Goal: Task Accomplishment & Management: Complete application form

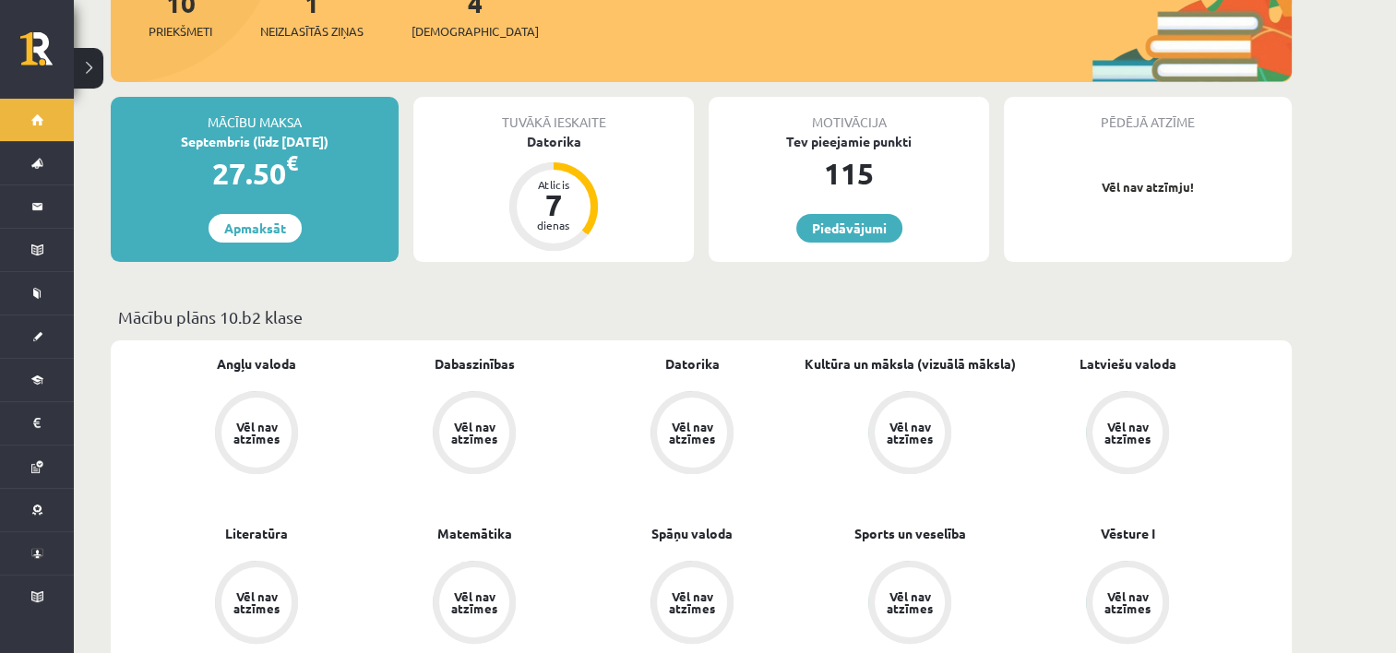
scroll to position [286, 0]
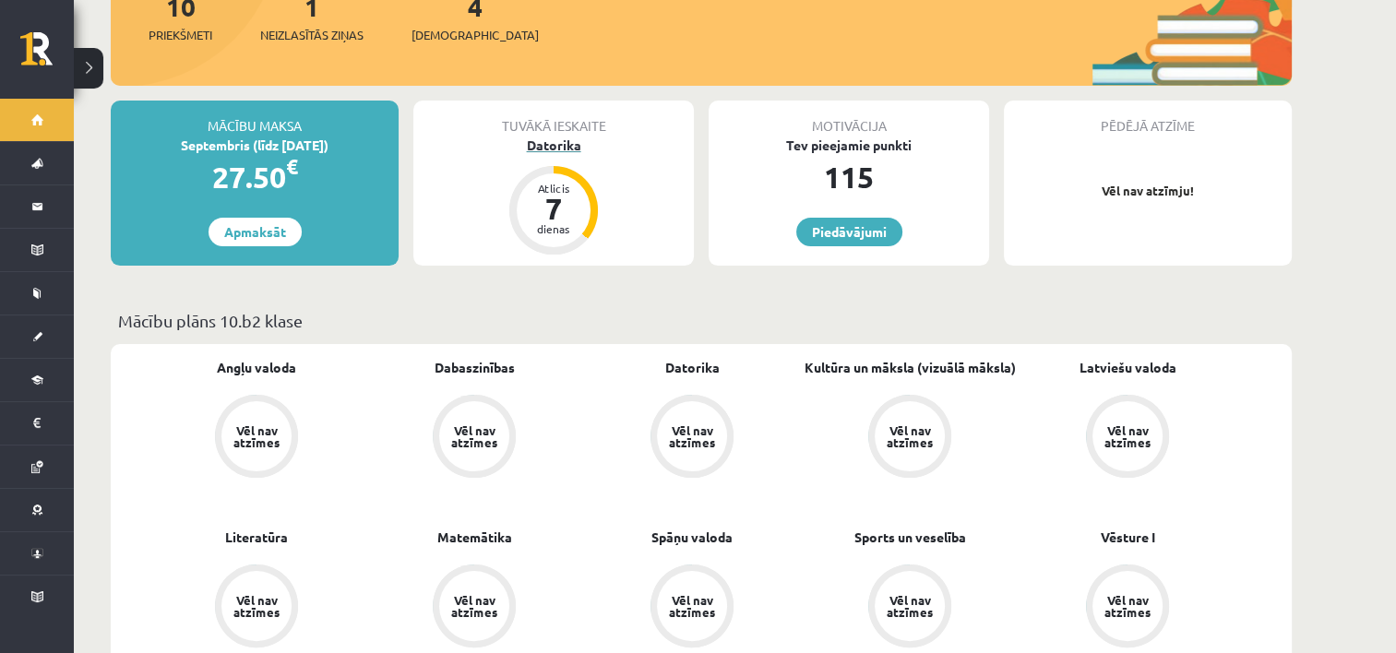
click at [553, 183] on div "Atlicis" at bounding box center [553, 188] width 55 height 11
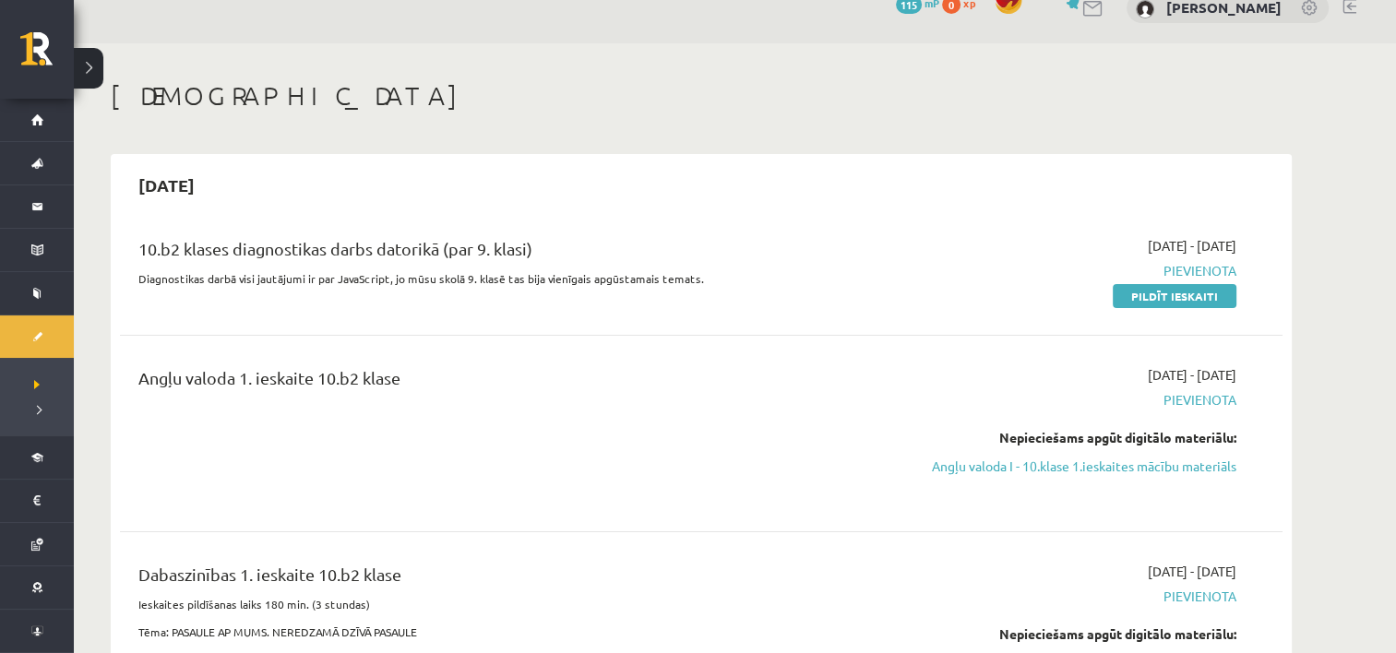
scroll to position [21, 0]
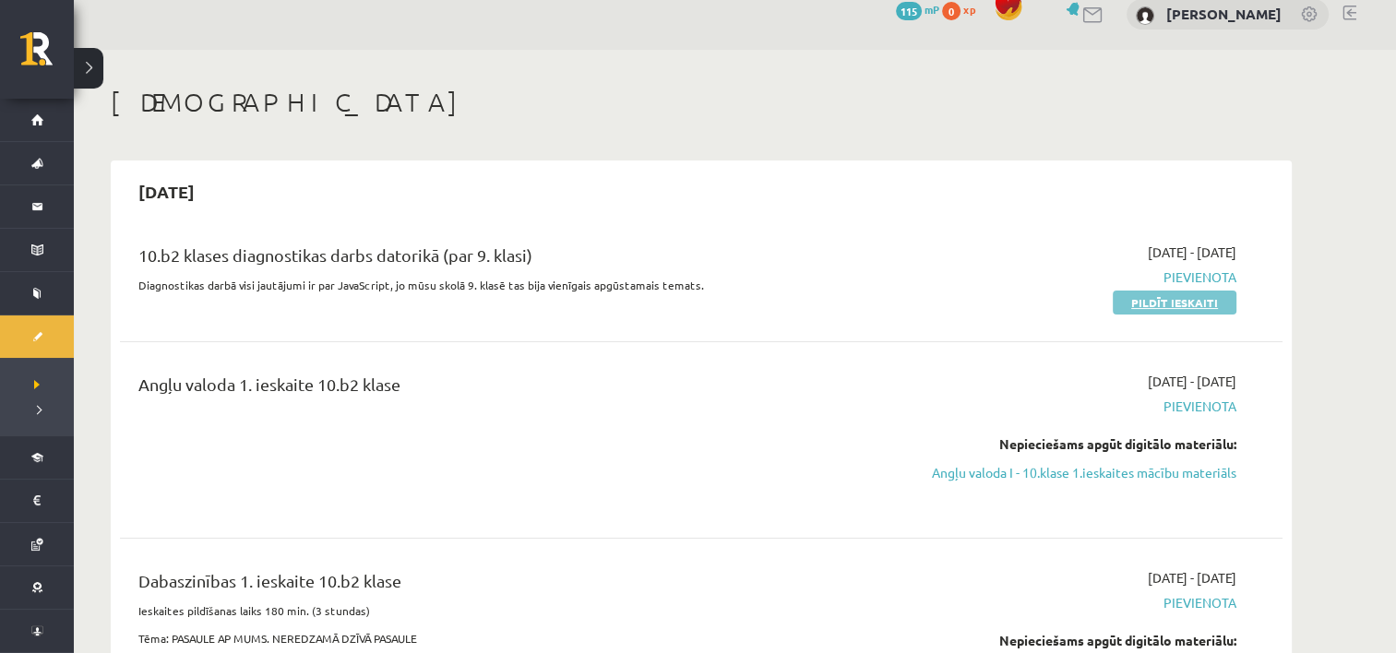
click at [1119, 305] on link "Pildīt ieskaiti" at bounding box center [1174, 303] width 124 height 24
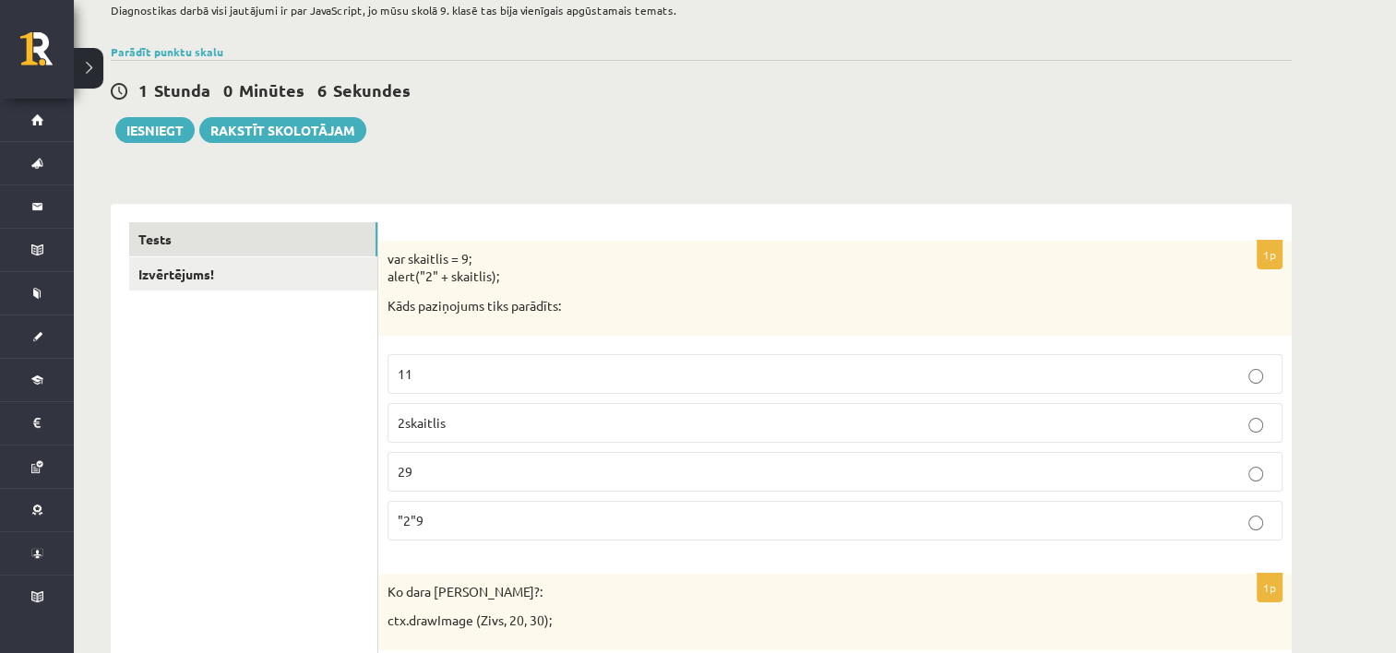
scroll to position [161, 0]
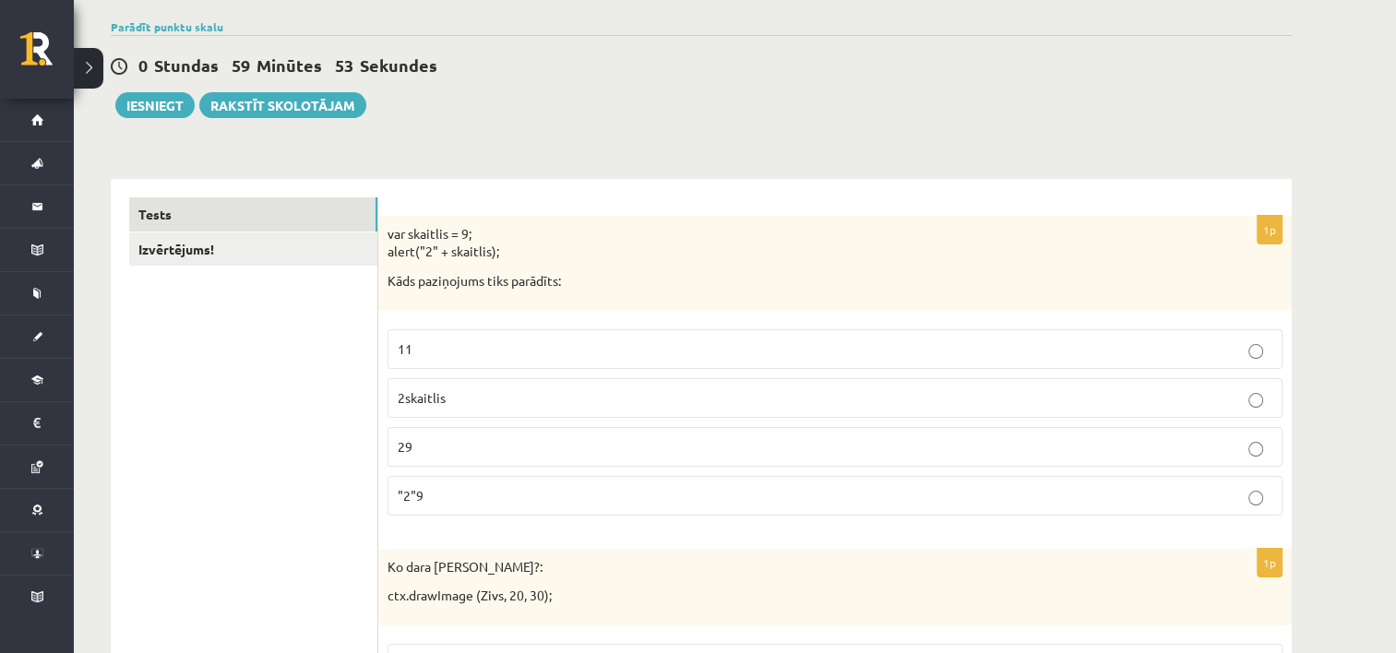
click at [576, 239] on p "var skaitlis = 9; alert("2" + skaitlis);" at bounding box center [788, 243] width 802 height 36
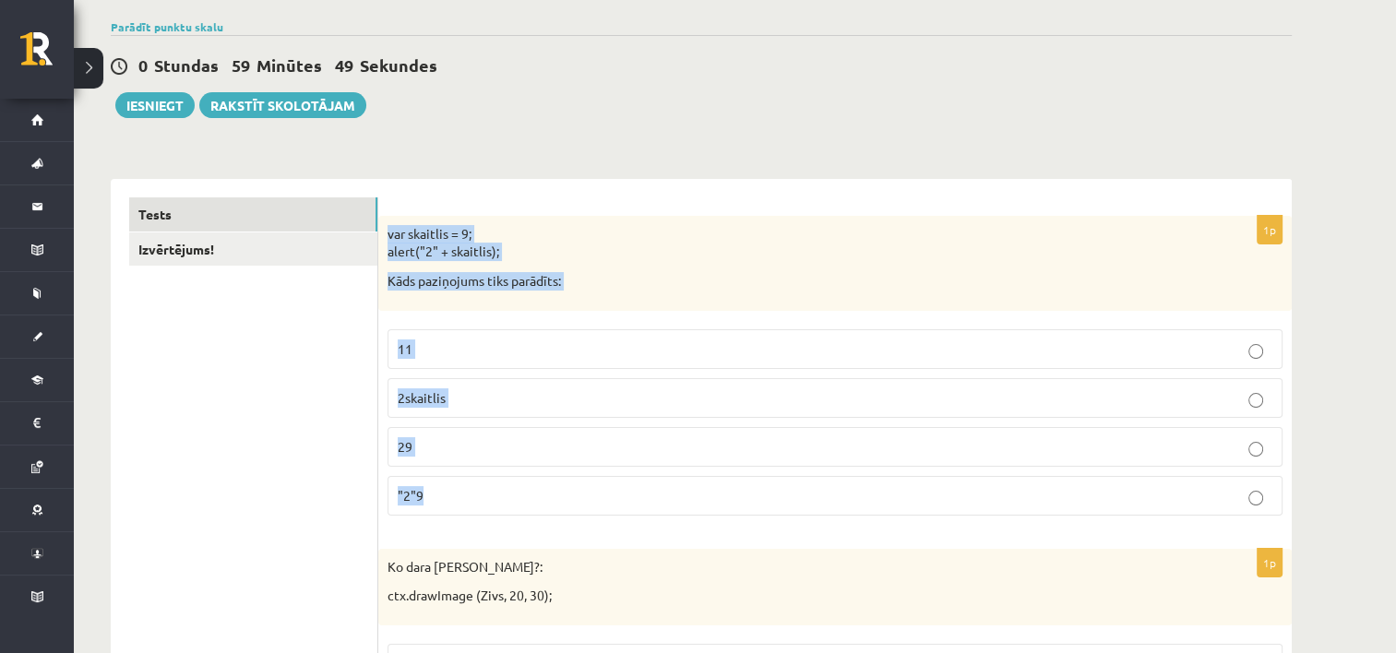
drag, startPoint x: 387, startPoint y: 232, endPoint x: 828, endPoint y: 497, distance: 514.3
click at [828, 497] on div "1p var skaitlis = 9; alert("2" + skaitlis); Kāds paziņojums tiks parādīts: 11 2…" at bounding box center [834, 373] width 913 height 315
copy div "var skaitlis = 9; alert("2" + skaitlis); Kāds paziņojums tiks parādīts: 11 2ska…"
click at [419, 448] on p "29" at bounding box center [835, 446] width 874 height 19
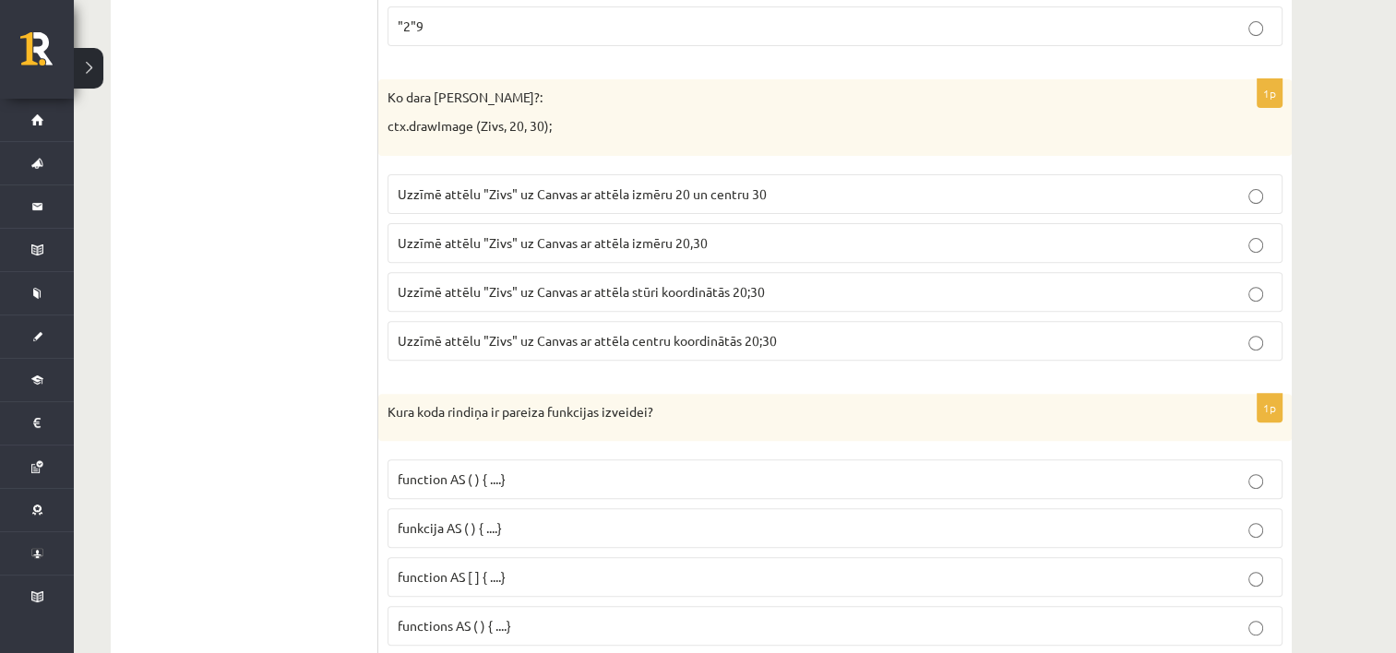
scroll to position [635, 0]
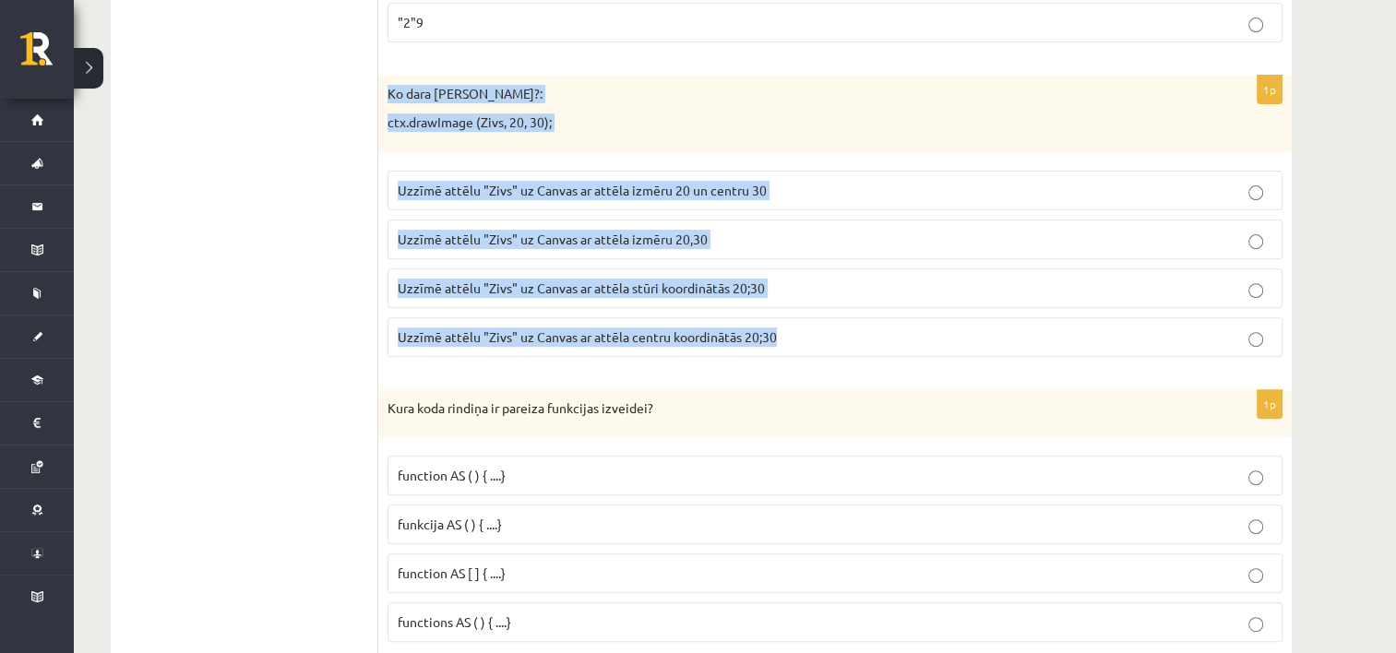
drag, startPoint x: 386, startPoint y: 89, endPoint x: 885, endPoint y: 348, distance: 563.1
click at [885, 348] on div "1p Ko dara koda rindiņa?: ctx.drawImage (Zivs, 20, 30); Uzzīmē attēlu "Zivs" uz…" at bounding box center [834, 224] width 913 height 296
copy div "Ko dara koda rindiņa?: ctx.drawImage (Zivs, 20, 30); Uzzīmē attēlu "Zivs" uz Ca…"
click at [916, 286] on p "Uzzīmē attēlu "Zivs" uz Canvas ar attēla stūri koordinātās 20;30" at bounding box center [835, 288] width 874 height 19
drag, startPoint x: 382, startPoint y: 89, endPoint x: 877, endPoint y: 338, distance: 554.4
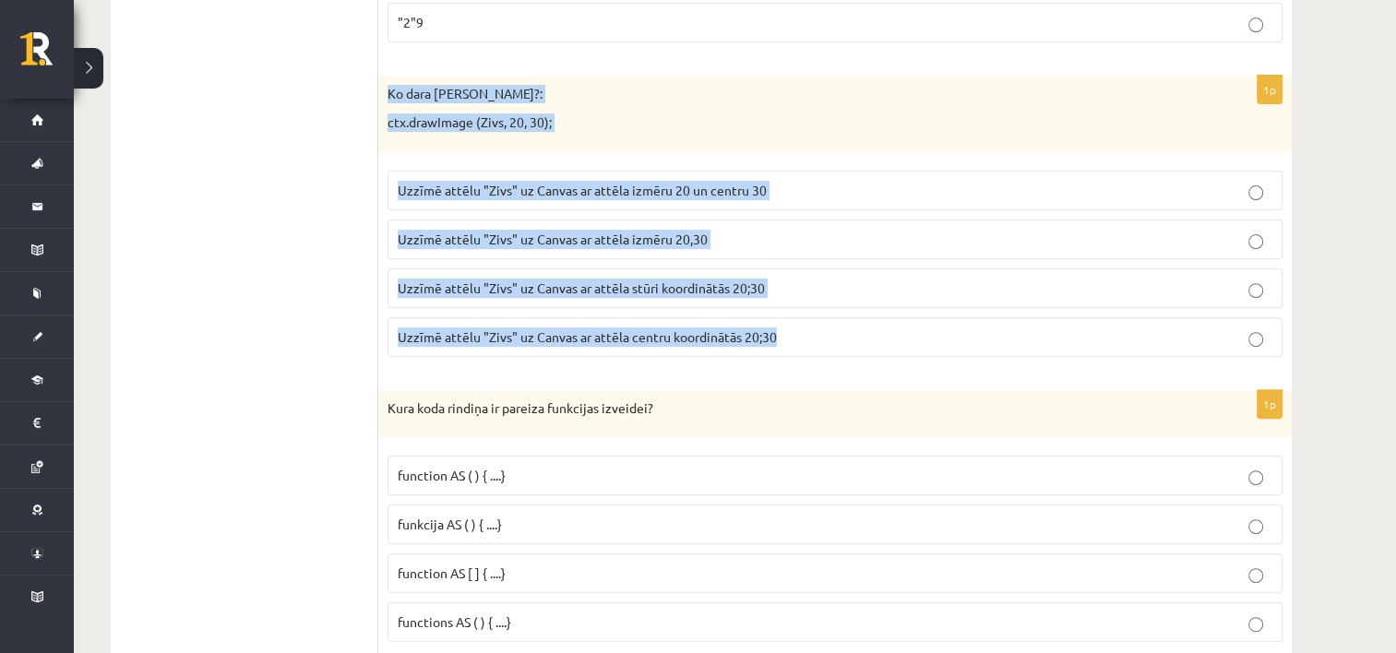
click at [877, 338] on div "1p Ko dara koda rindiņa?: ctx.drawImage (Zivs, 20, 30); Uzzīmē attēlu "Zivs" uz…" at bounding box center [834, 224] width 913 height 296
copy div "Ko dara koda rindiņa?: ctx.drawImage (Zivs, 20, 30); Uzzīmē attēlu "Zivs" uz Ca…"
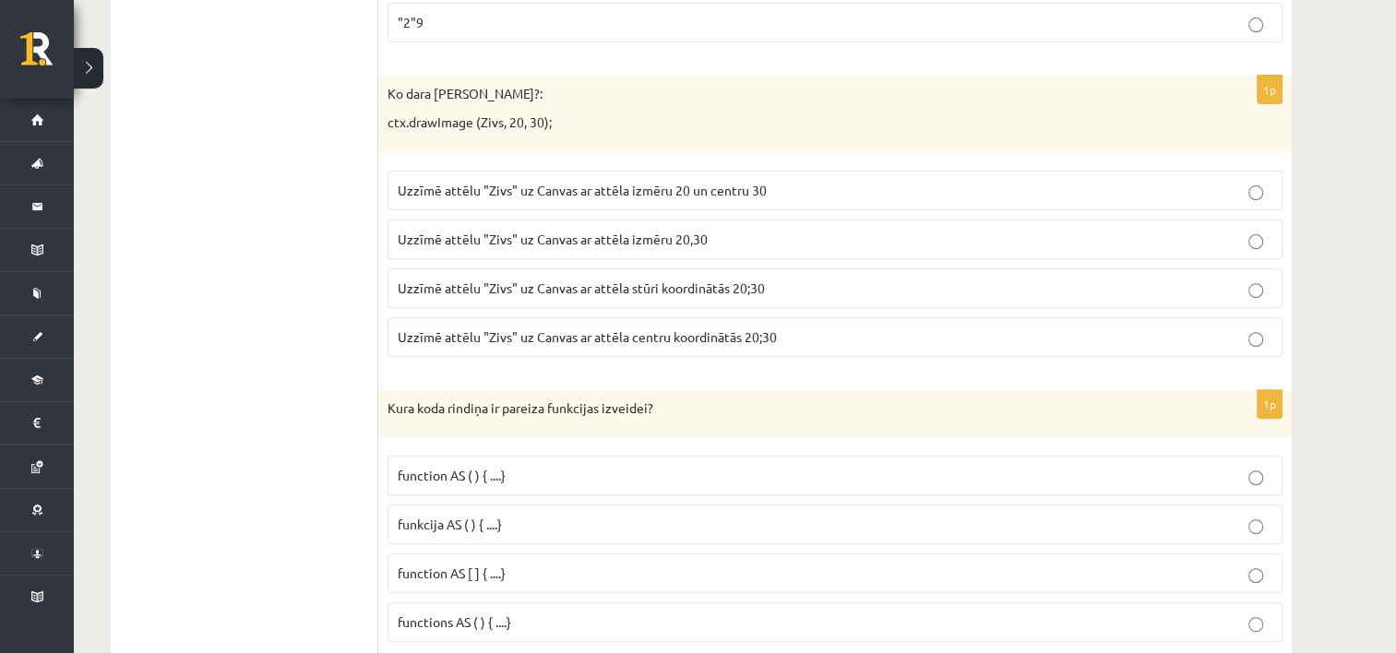
drag, startPoint x: 257, startPoint y: 59, endPoint x: 321, endPoint y: 187, distance: 143.1
click at [527, 284] on span "Uzzīmē attēlu "Zivs" uz Canvas ar attēla stūri koordinātās 20;30" at bounding box center [581, 287] width 367 height 17
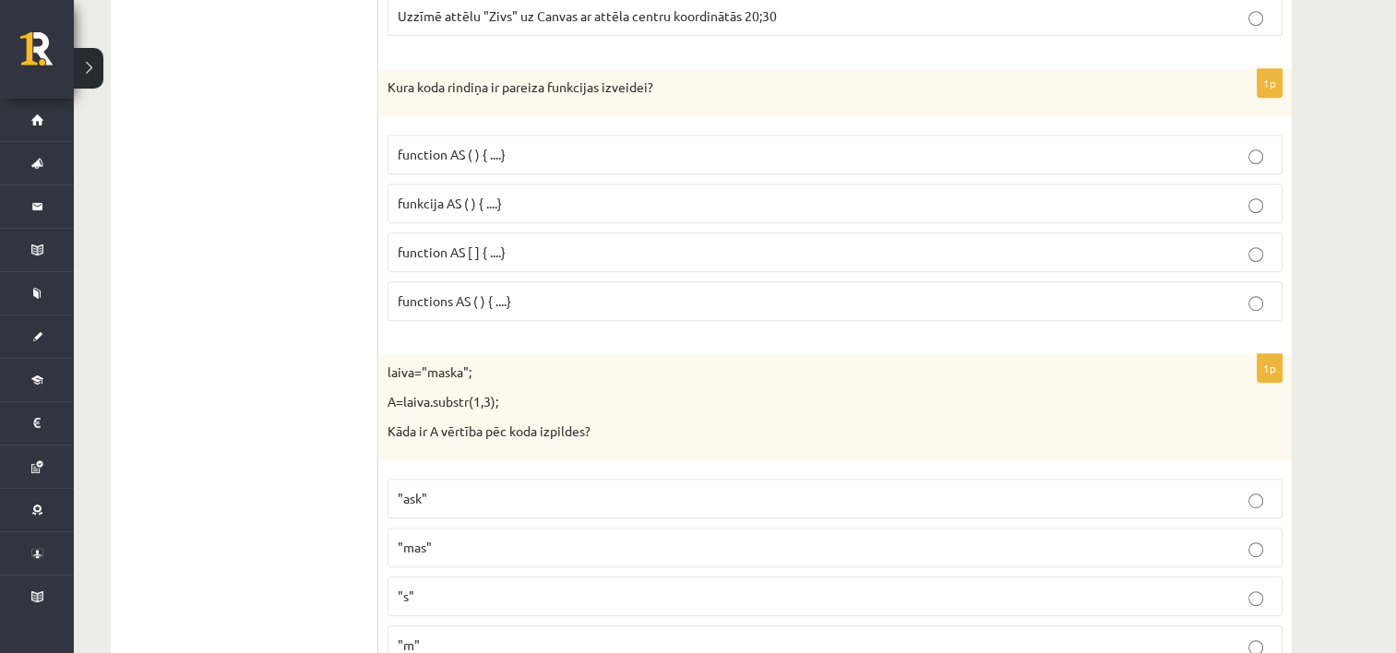
scroll to position [959, 0]
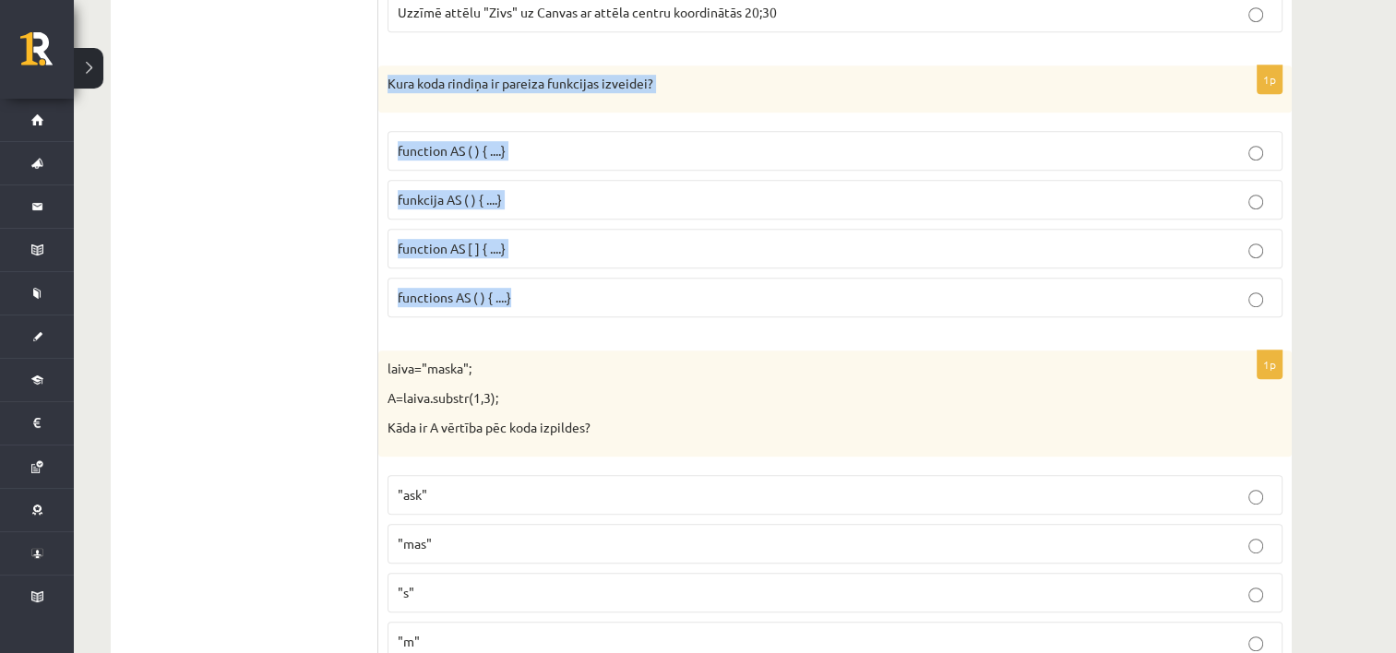
drag, startPoint x: 386, startPoint y: 77, endPoint x: 902, endPoint y: 317, distance: 568.7
click at [902, 317] on div "1p Kura koda rindiņa ir pareiza funkcijas izveidei? function AS ( ) { ....} fun…" at bounding box center [834, 198] width 913 height 267
copy div "Kura koda rindiņa ir pareiza funkcijas izveidei? function AS ( ) { ....} funkci…"
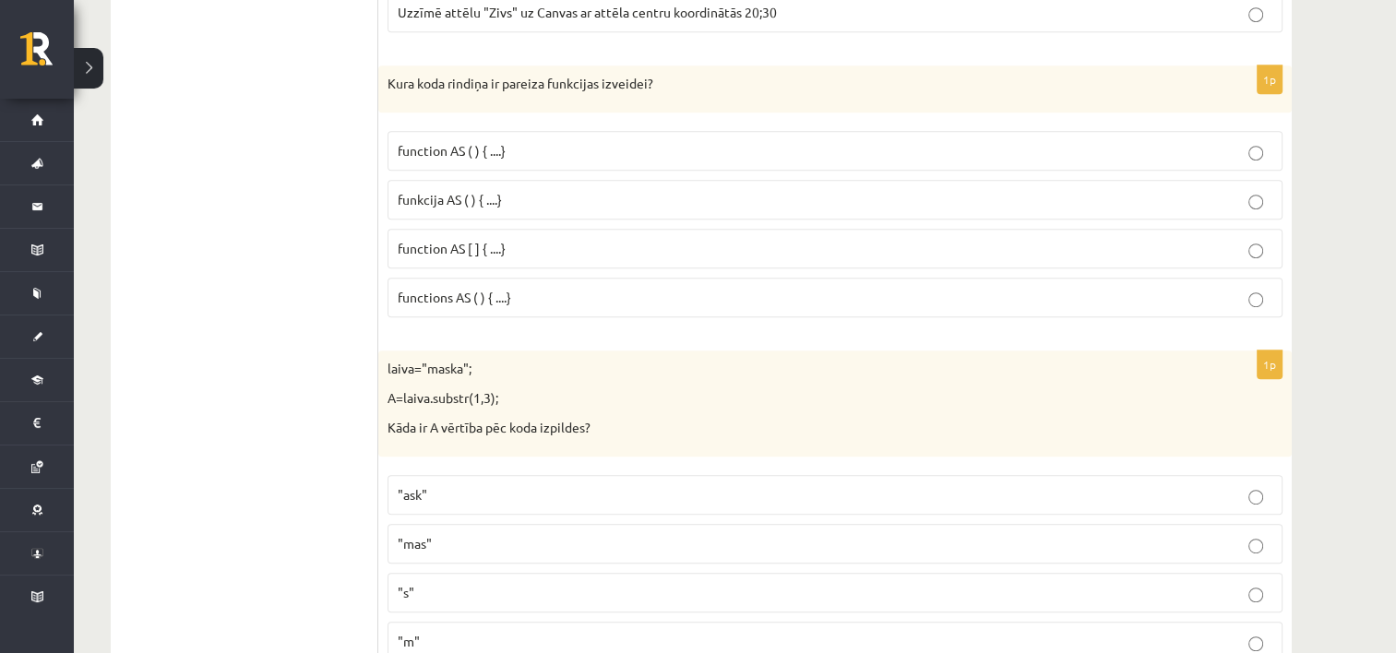
click at [448, 148] on span "function AS ( ) { ....}" at bounding box center [452, 150] width 108 height 17
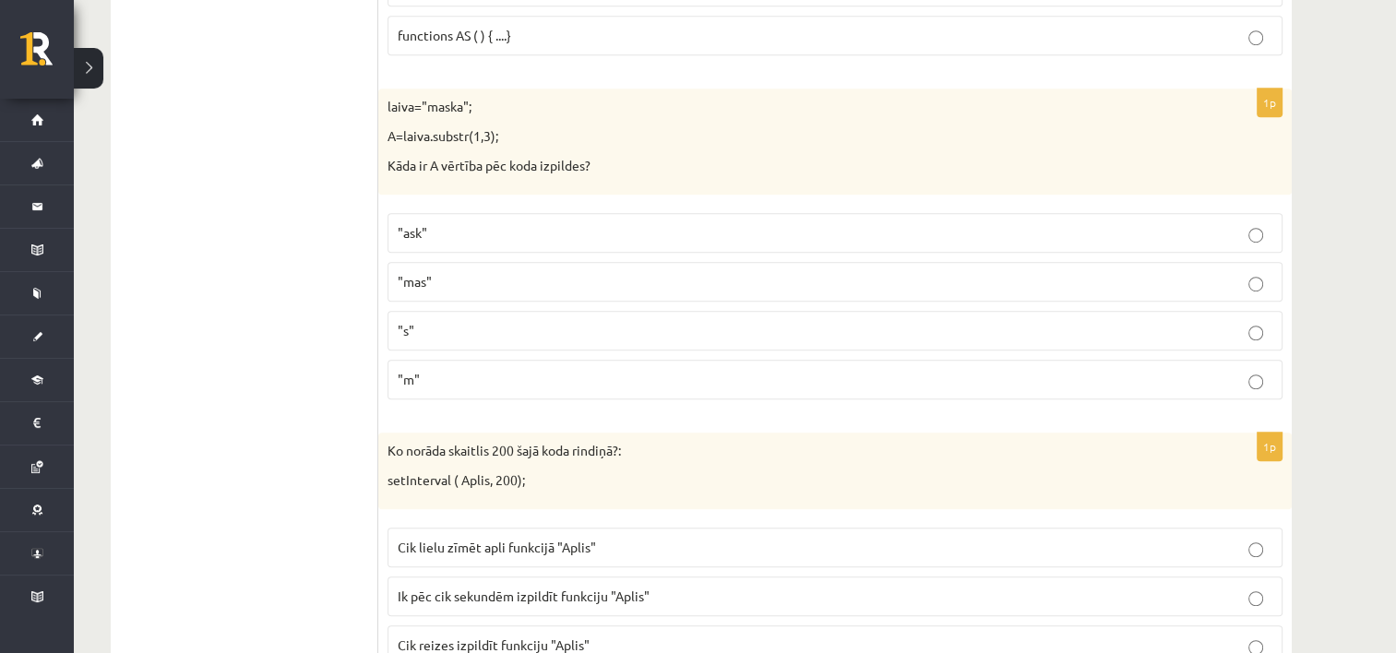
scroll to position [1231, 0]
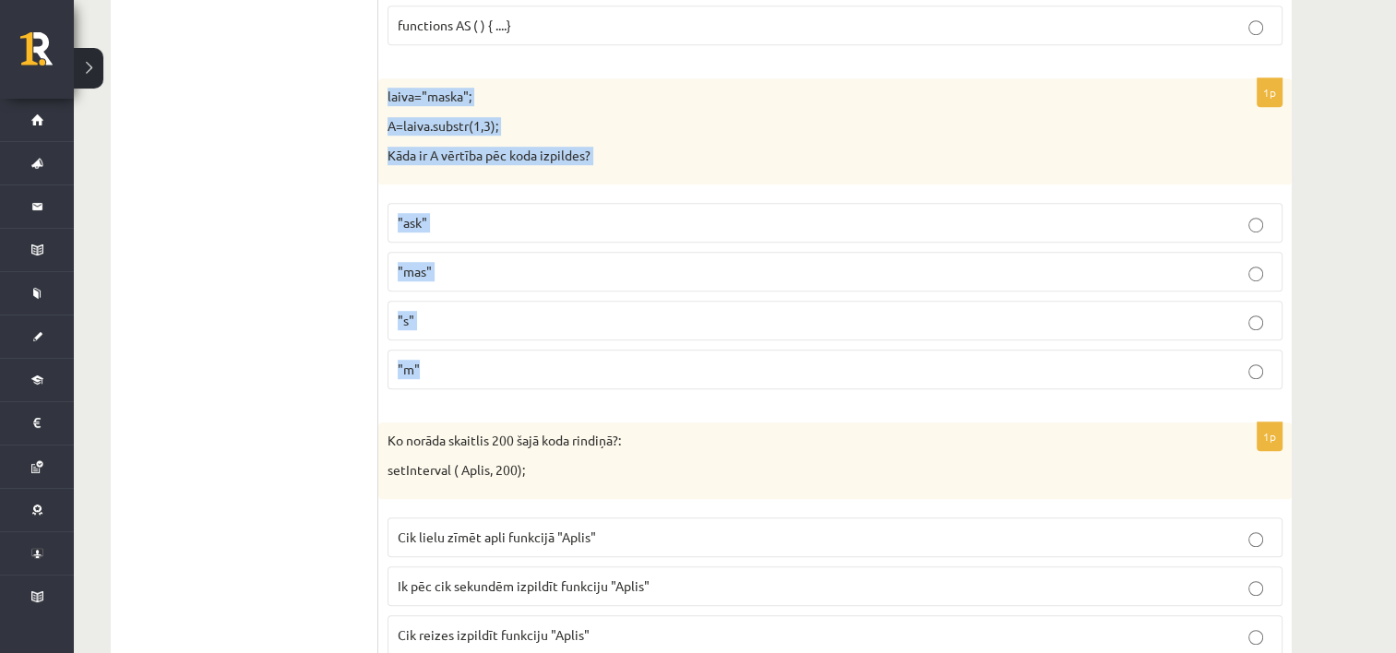
drag, startPoint x: 380, startPoint y: 81, endPoint x: 779, endPoint y: 369, distance: 492.3
click at [779, 369] on div "1p laiva="maska"; A=laiva.substr(1,3); Kāda ir A vērtība pēc koda izpildes? "as…" at bounding box center [834, 241] width 913 height 326
copy div "laiva="maska"; A=laiva.substr(1,3); Kāda ir A vērtība pēc koda izpildes? "ask" …"
click at [436, 218] on p ""ask"" at bounding box center [835, 222] width 874 height 19
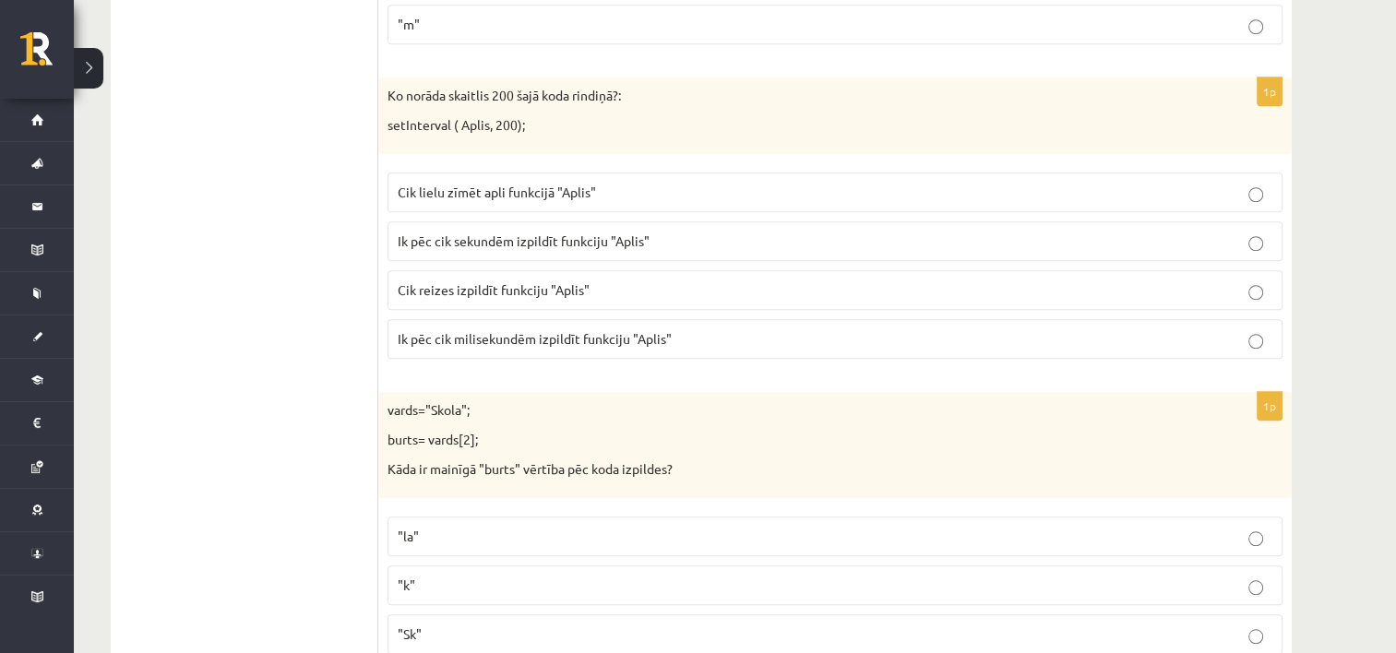
scroll to position [1575, 0]
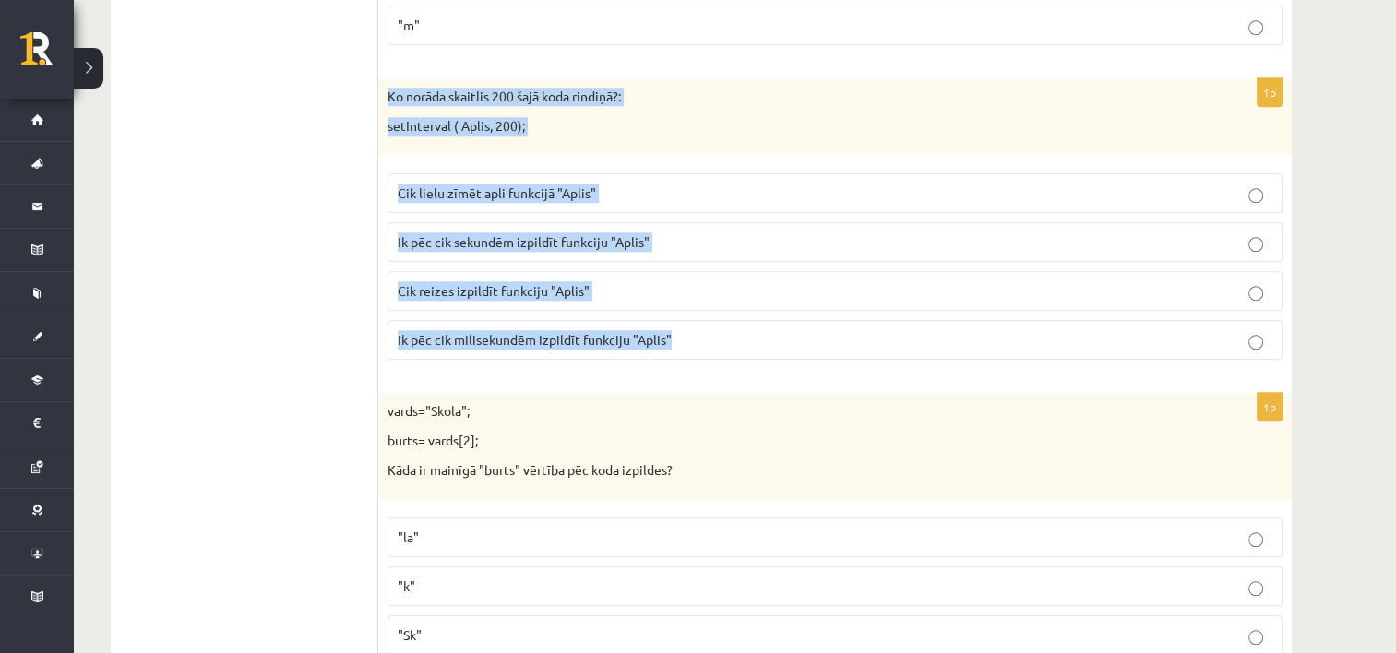
drag, startPoint x: 378, startPoint y: 80, endPoint x: 790, endPoint y: 314, distance: 473.0
click at [790, 314] on div "1p Ko norāda skaitlis 200 šajā koda rindiņā?: setInterval ( Aplis, 200); Cik li…" at bounding box center [834, 226] width 913 height 296
copy div "Ko norāda skaitlis 200 šajā koda rindiņā?: setInterval ( Aplis, 200); Cik lielu…"
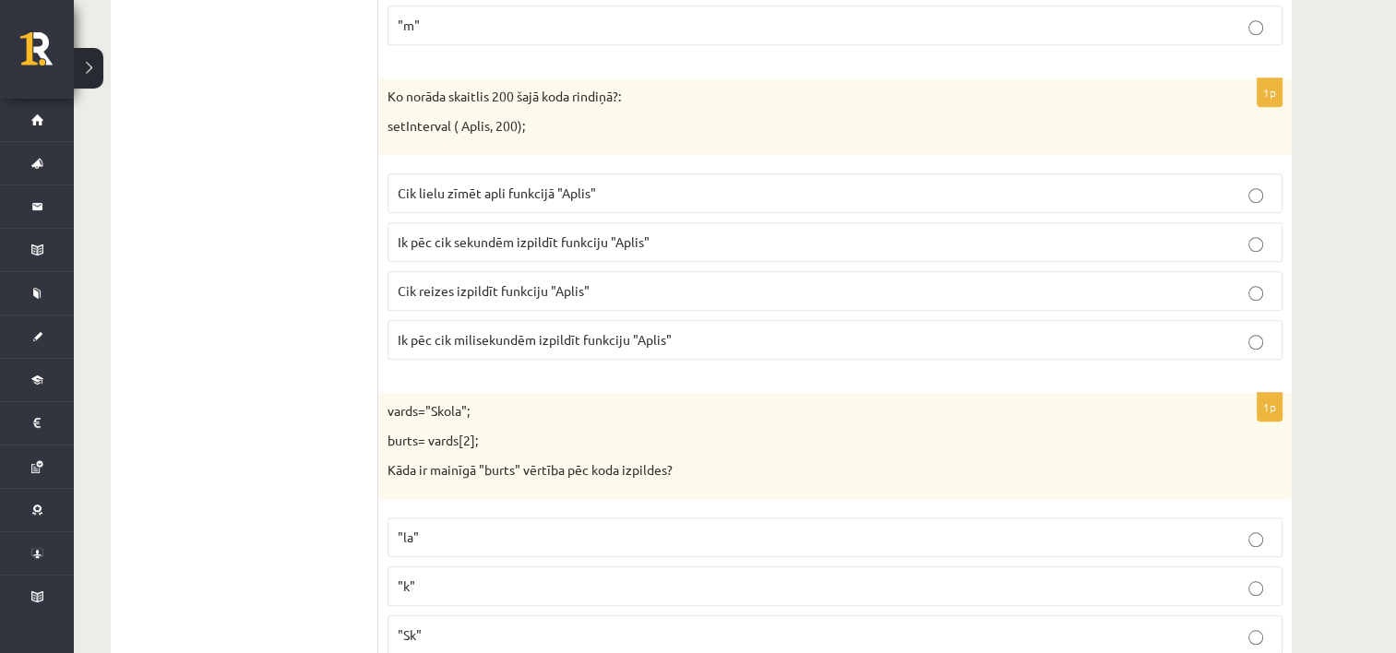
click at [469, 337] on span "Ik pēc cik milisekundēm izpildīt funkciju "Aplis"" at bounding box center [535, 339] width 274 height 17
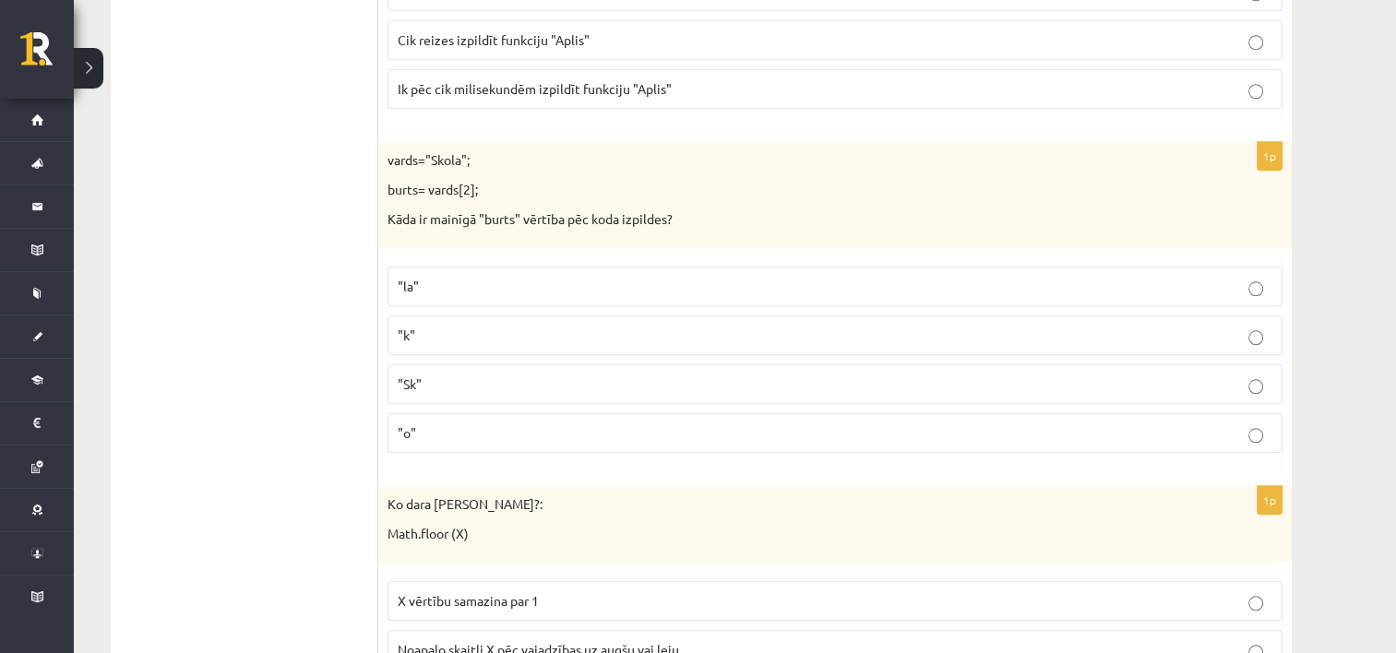
scroll to position [1840, 0]
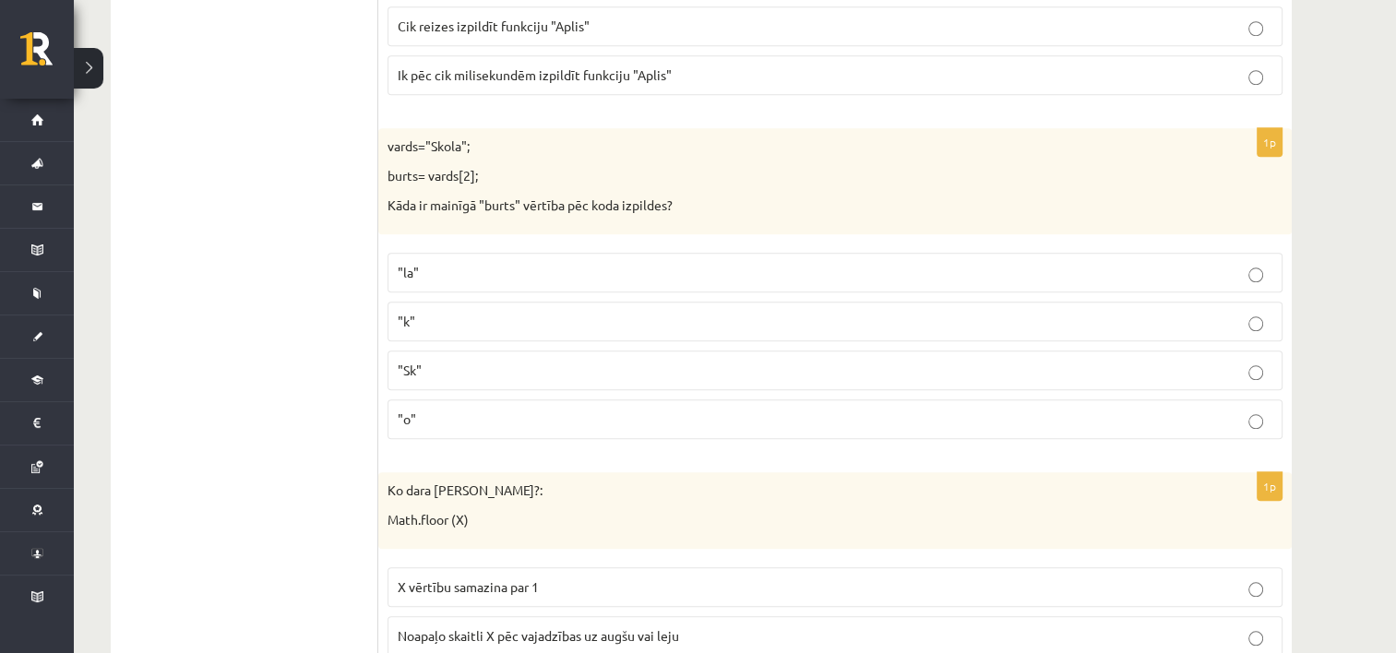
drag, startPoint x: 379, startPoint y: 131, endPoint x: 679, endPoint y: 253, distance: 323.6
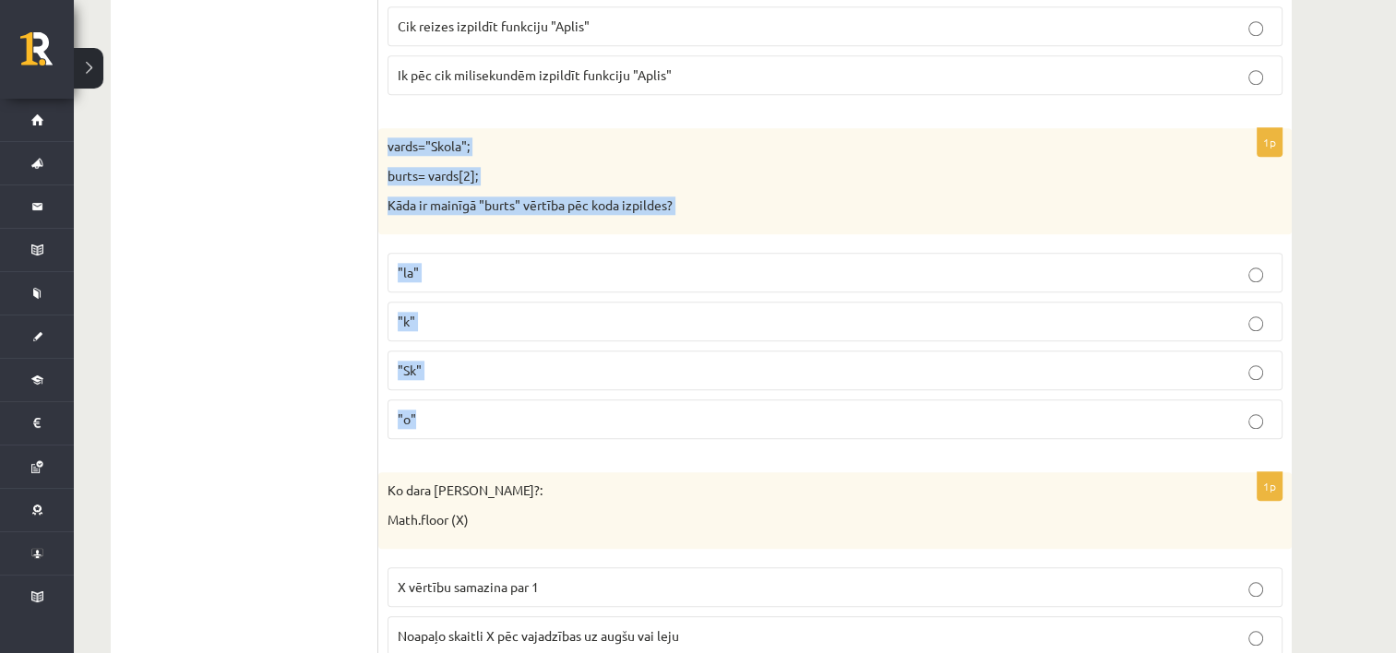
drag, startPoint x: 380, startPoint y: 139, endPoint x: 793, endPoint y: 411, distance: 494.8
click at [793, 411] on div "1p vards="Skola"; burts= vards[2]; Kāda ir mainīgā "burts" vērtība pēc koda izp…" at bounding box center [834, 291] width 913 height 326
copy div "vards="Skola"; burts= vards[2]; Kāda ir mainīgā "burts" vērtība pēc koda izpild…"
click at [439, 410] on p ""o"" at bounding box center [835, 419] width 874 height 19
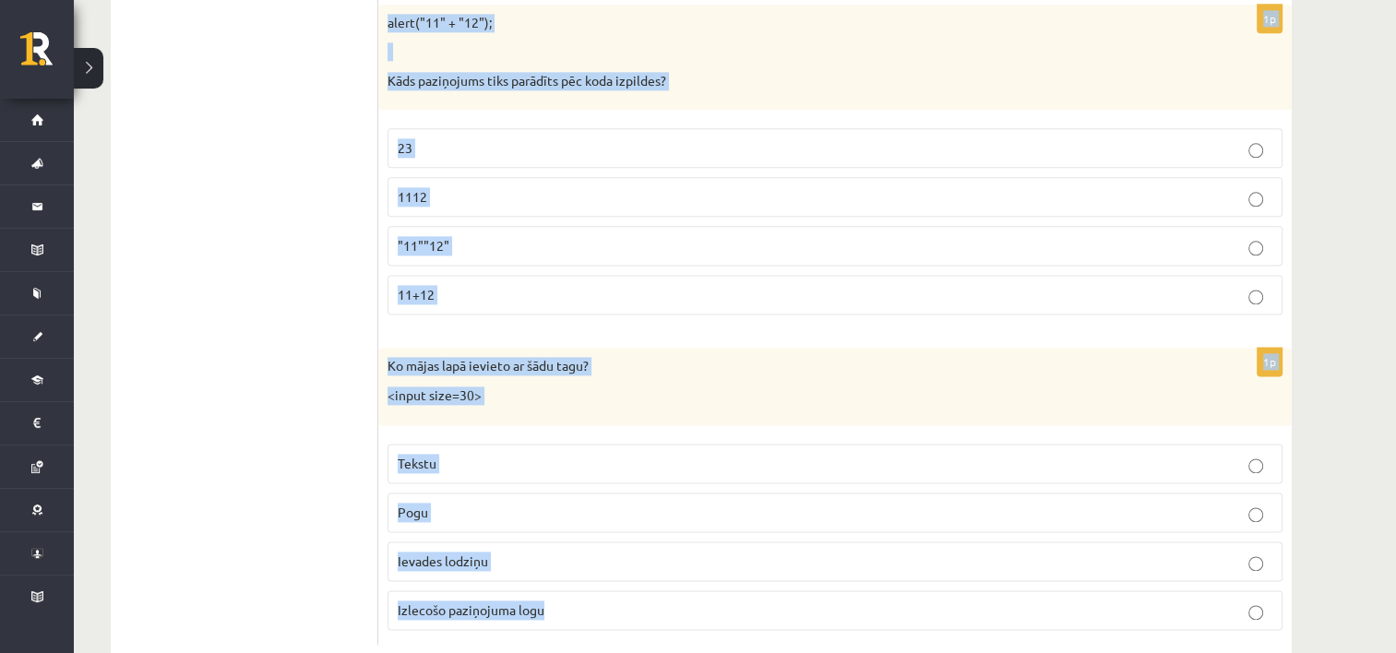
scroll to position [9329, 0]
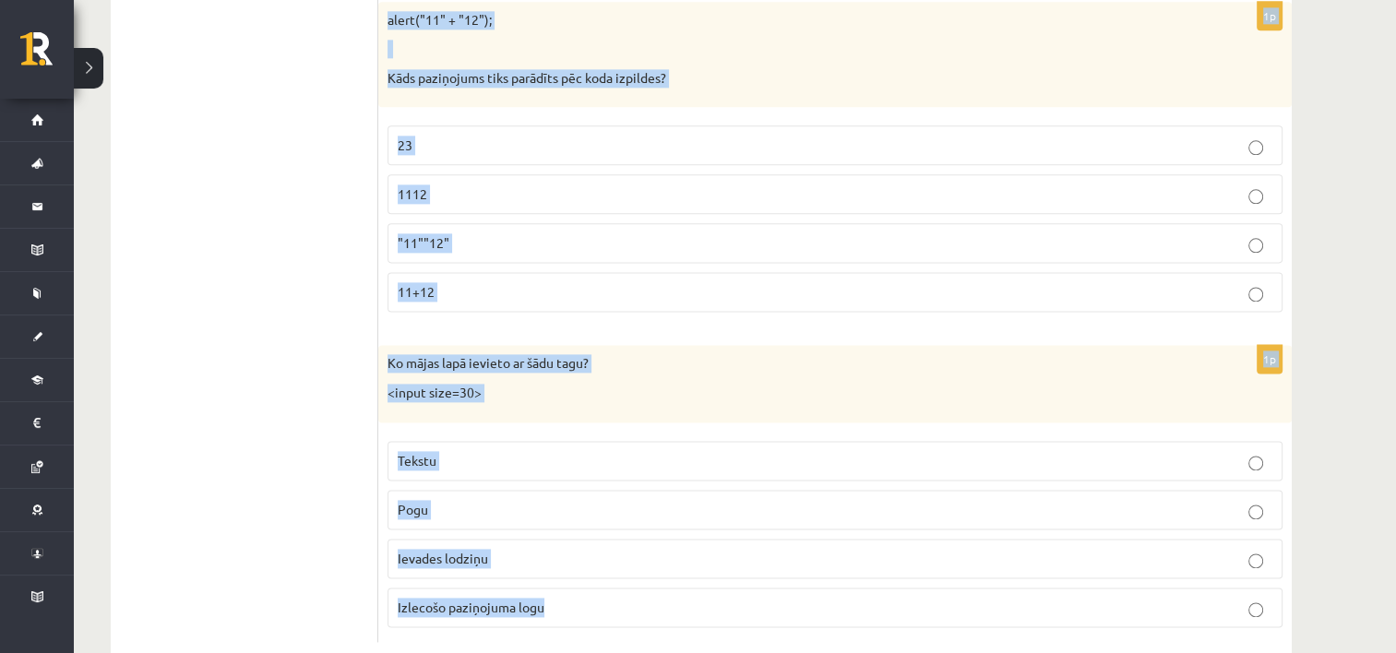
drag, startPoint x: 385, startPoint y: 74, endPoint x: 1016, endPoint y: 684, distance: 878.7
copy form "Ko dara koda rindiņa?: Math.floor (X) X vērtību samazina par 1 Noapaļo skaitli …"
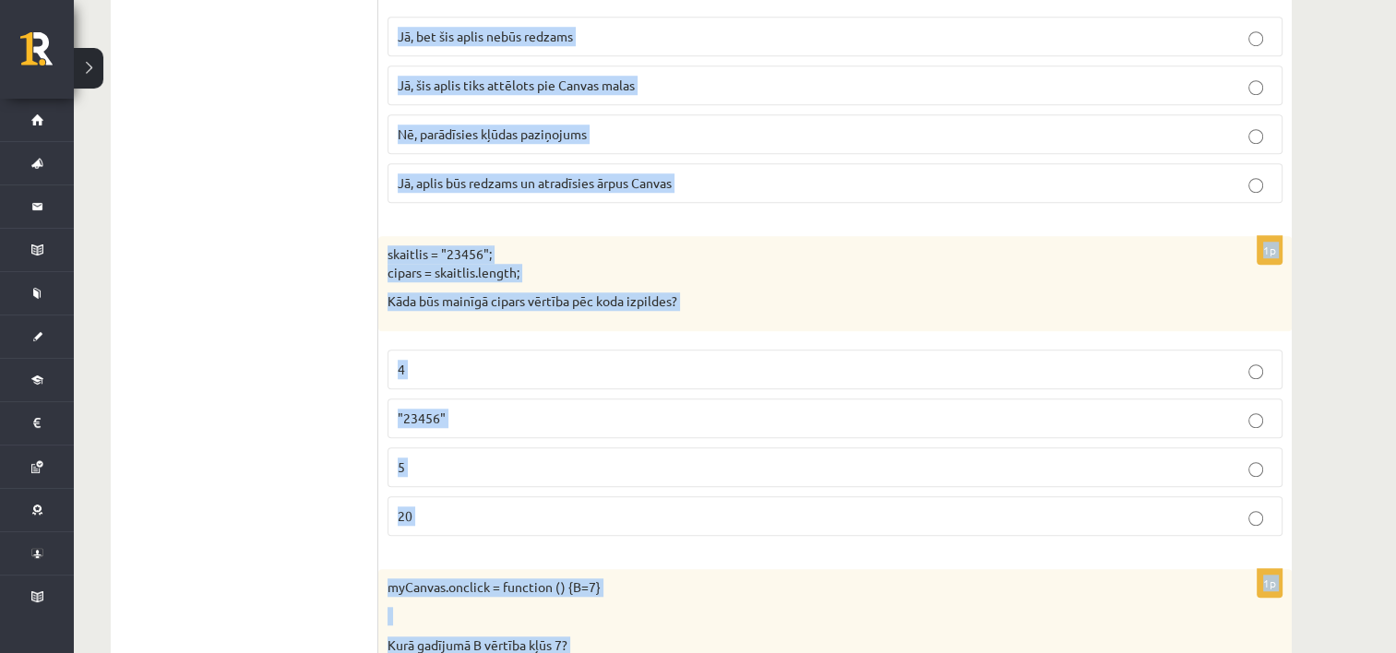
scroll to position [7847, 0]
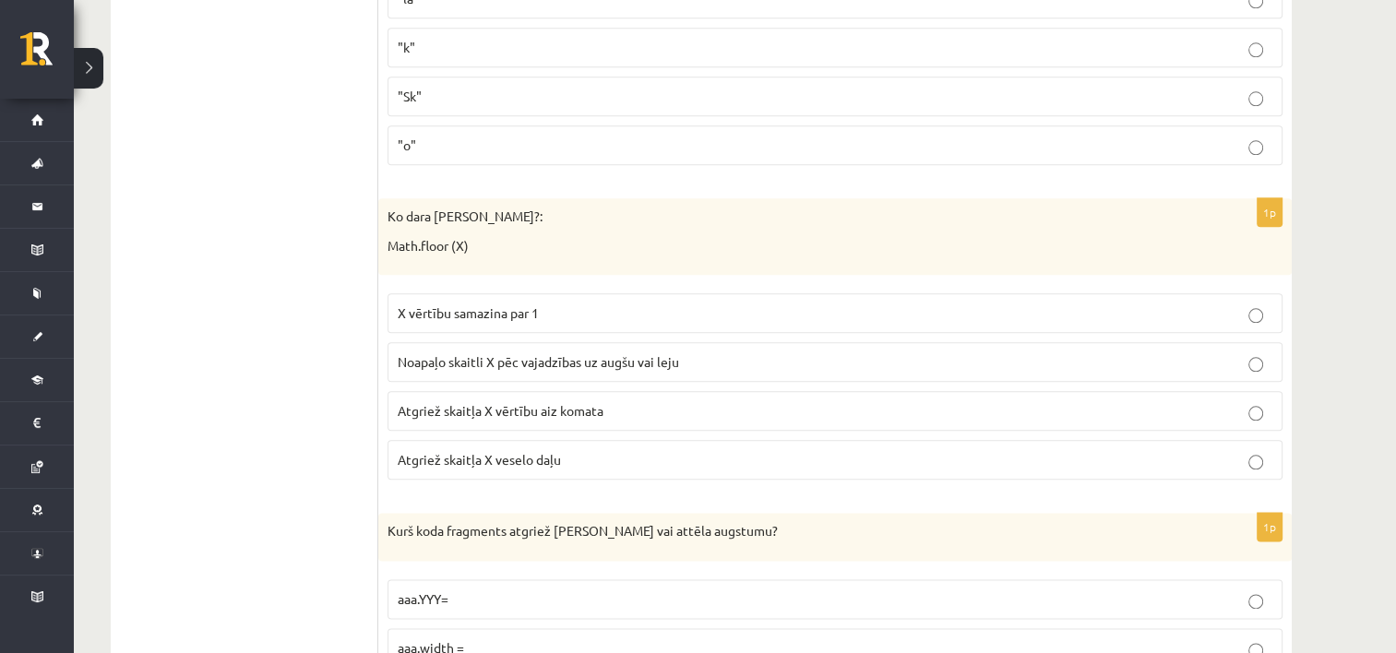
scroll to position [2116, 0]
click at [432, 449] on span "Atgriež skaitļa X veselo daļu" at bounding box center [479, 457] width 163 height 17
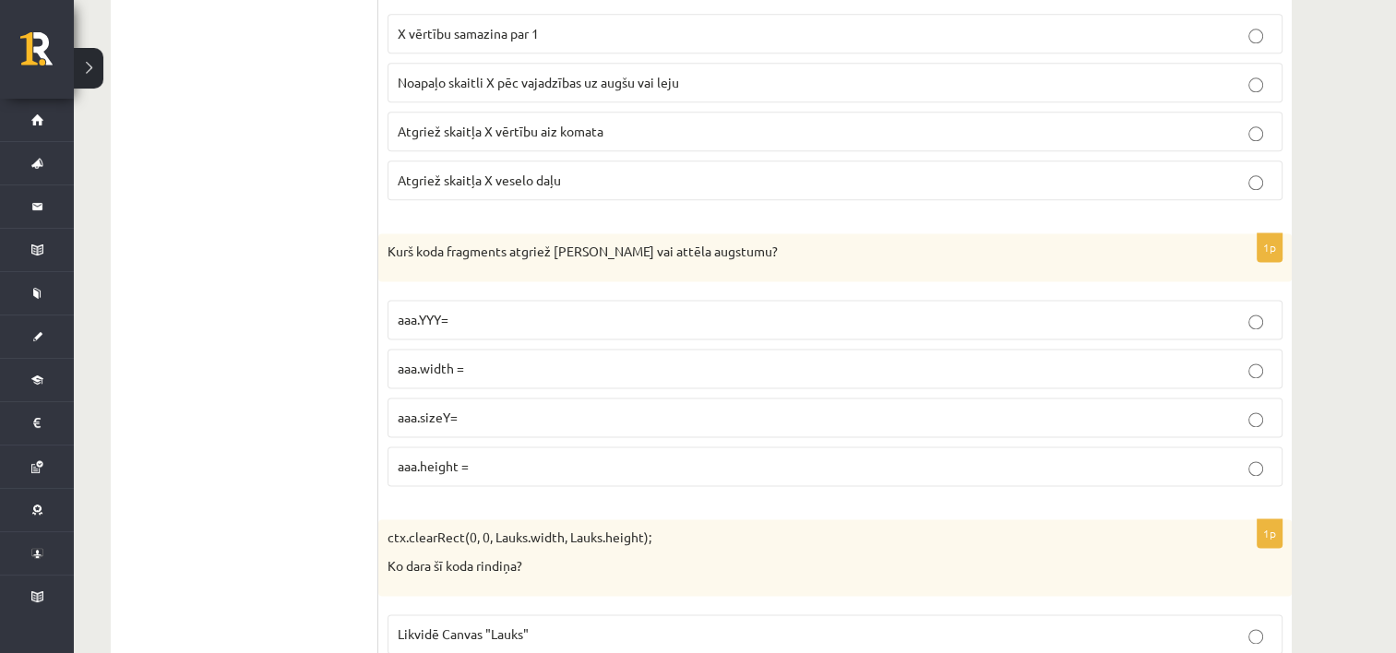
scroll to position [2395, 0]
click at [458, 457] on span "aaa.height =" at bounding box center [433, 465] width 71 height 17
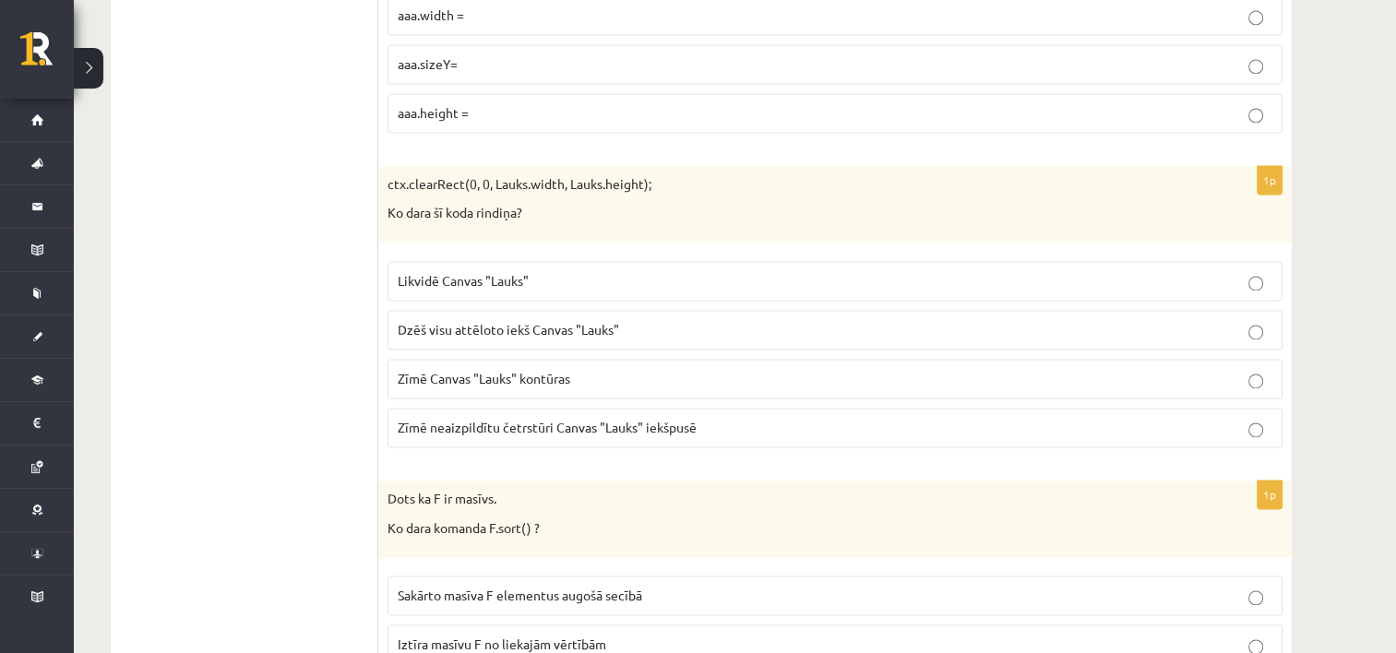
scroll to position [2754, 0]
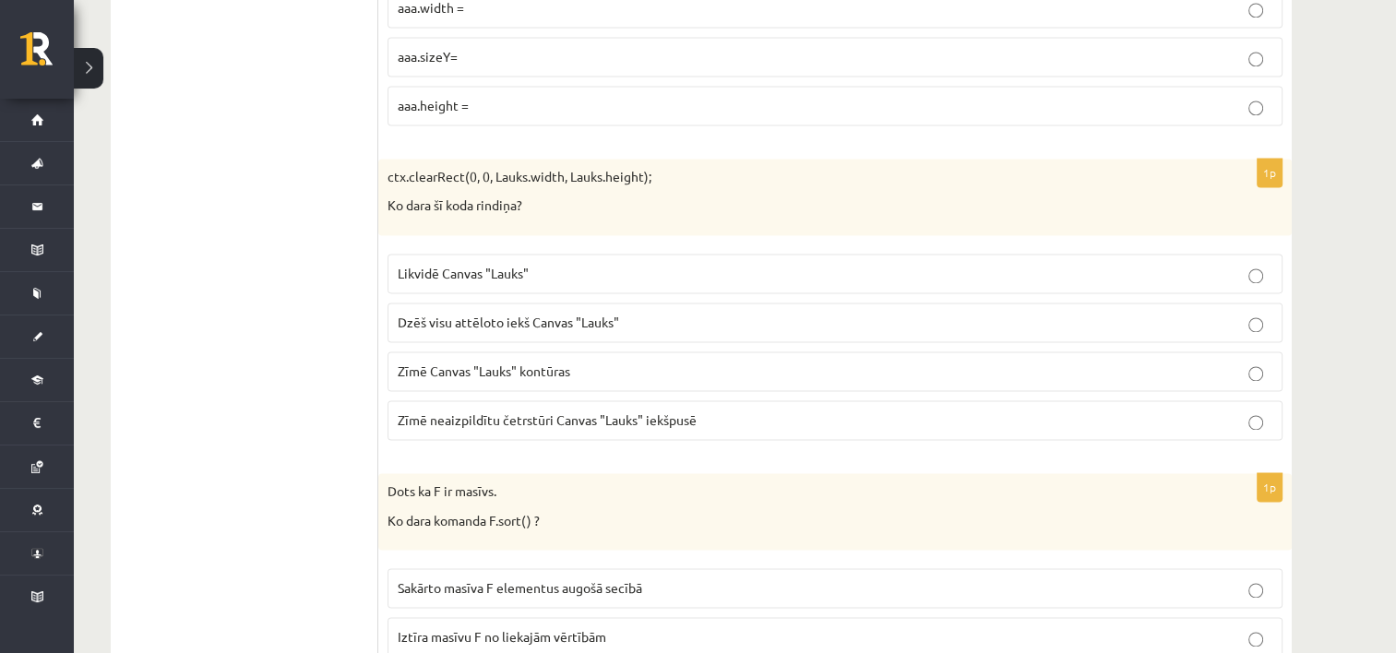
click at [517, 314] on span "Dzēš visu attēloto iekš Canvas "Lauks"" at bounding box center [508, 322] width 221 height 17
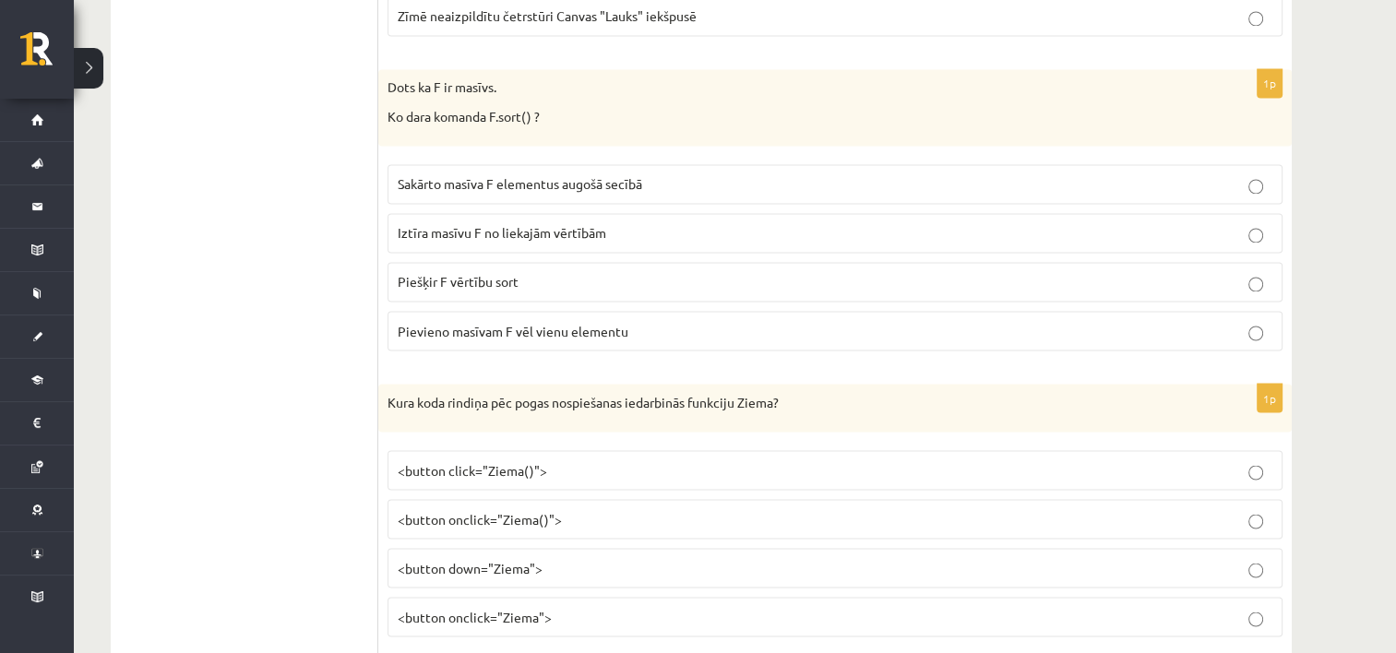
scroll to position [3160, 0]
click at [455, 173] on span "Sakārto masīva F elementus augošā secībā" at bounding box center [520, 181] width 244 height 17
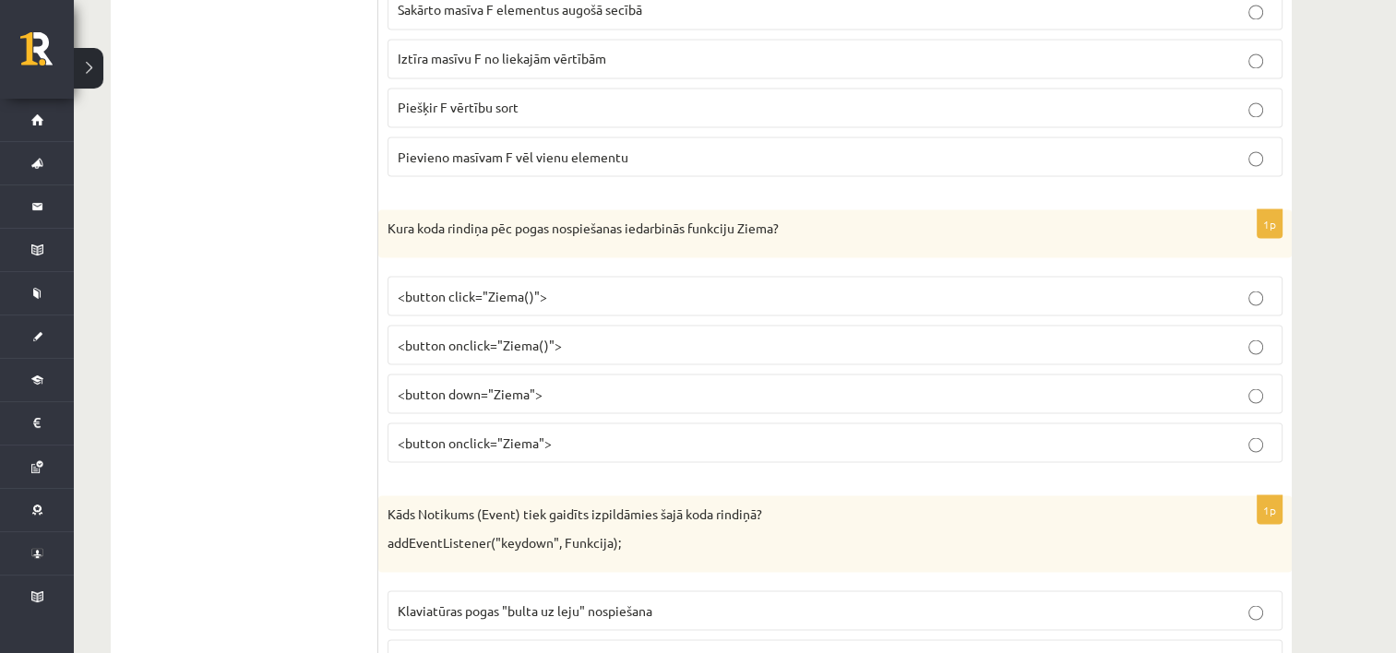
scroll to position [3337, 0]
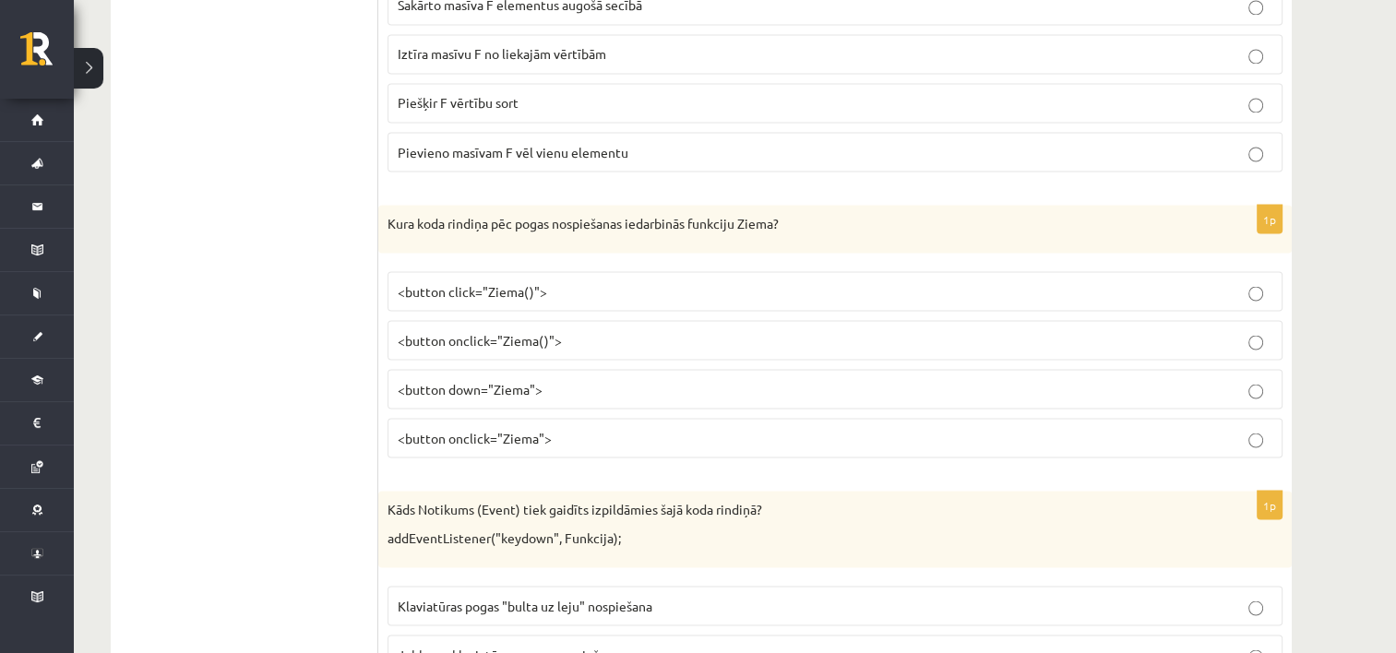
click at [561, 330] on p "<button onclick="Ziema()">" at bounding box center [835, 339] width 874 height 19
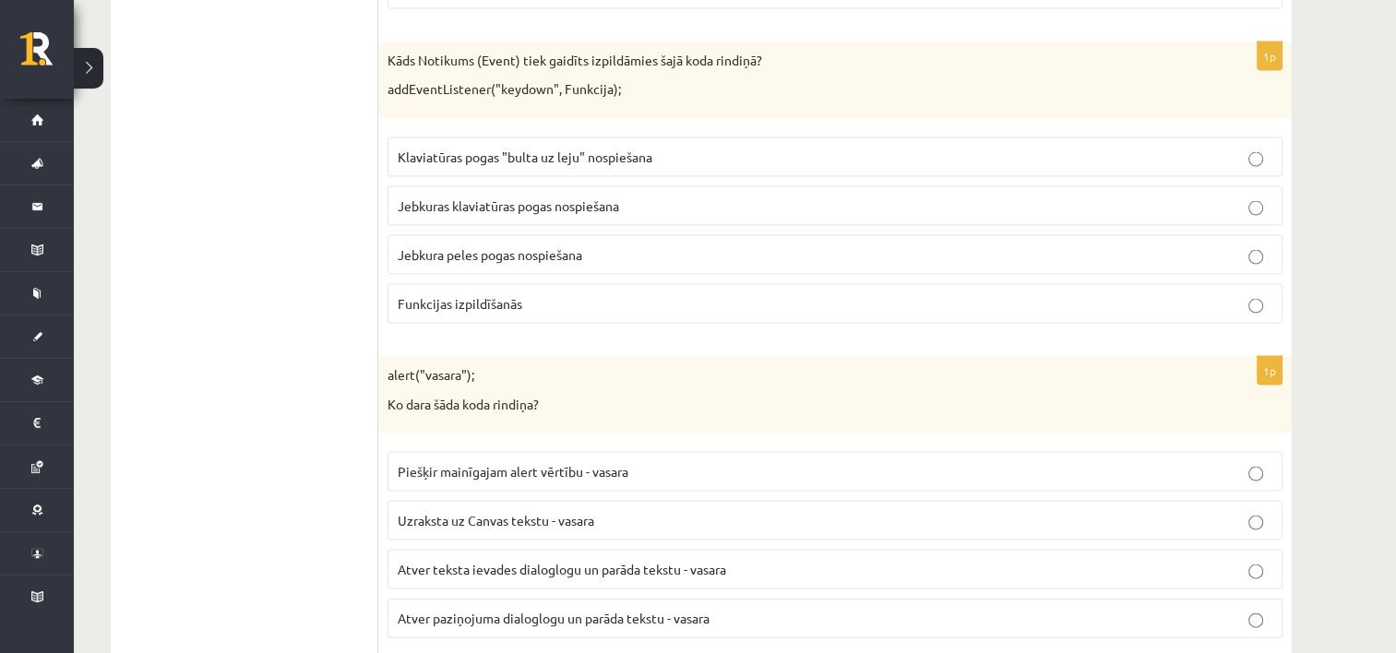
scroll to position [3785, 0]
click at [495, 198] on span "Jebkuras klaviatūras pogas nospiešana" at bounding box center [508, 206] width 221 height 17
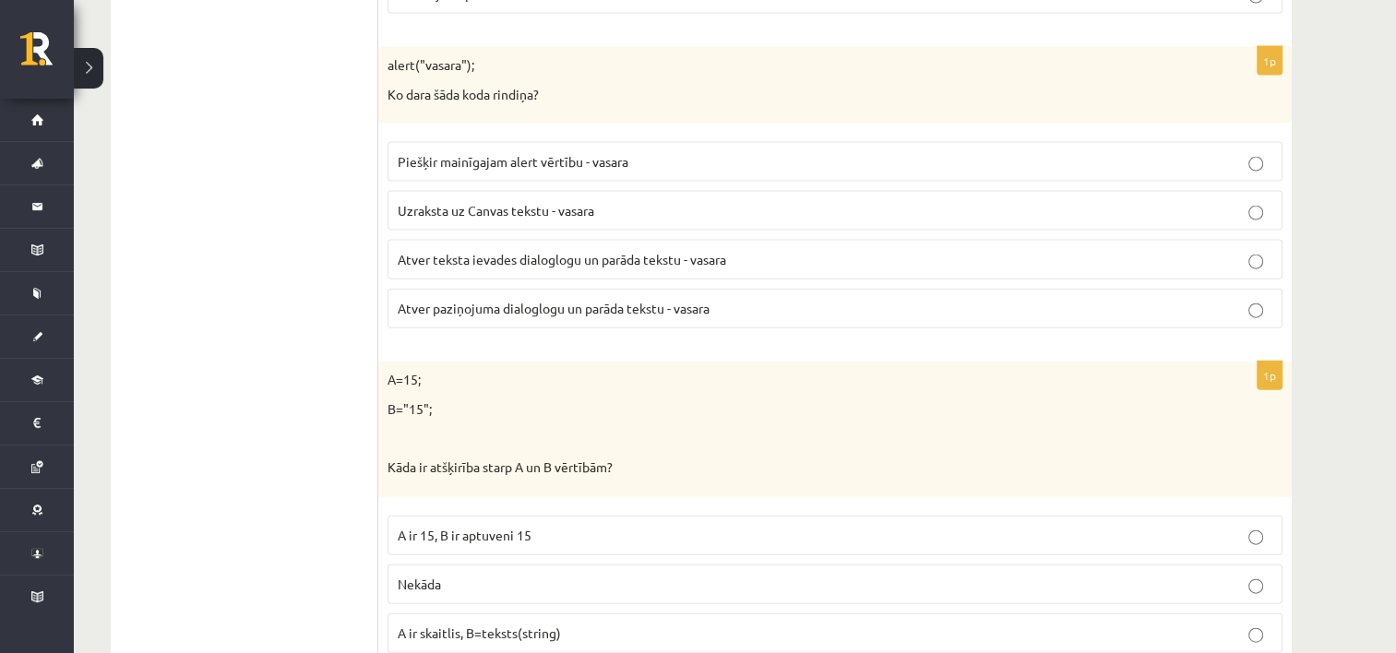
scroll to position [4094, 0]
click at [600, 300] on p "Atver paziņojuma dialoglogu un parāda tekstu - vasara" at bounding box center [835, 309] width 874 height 19
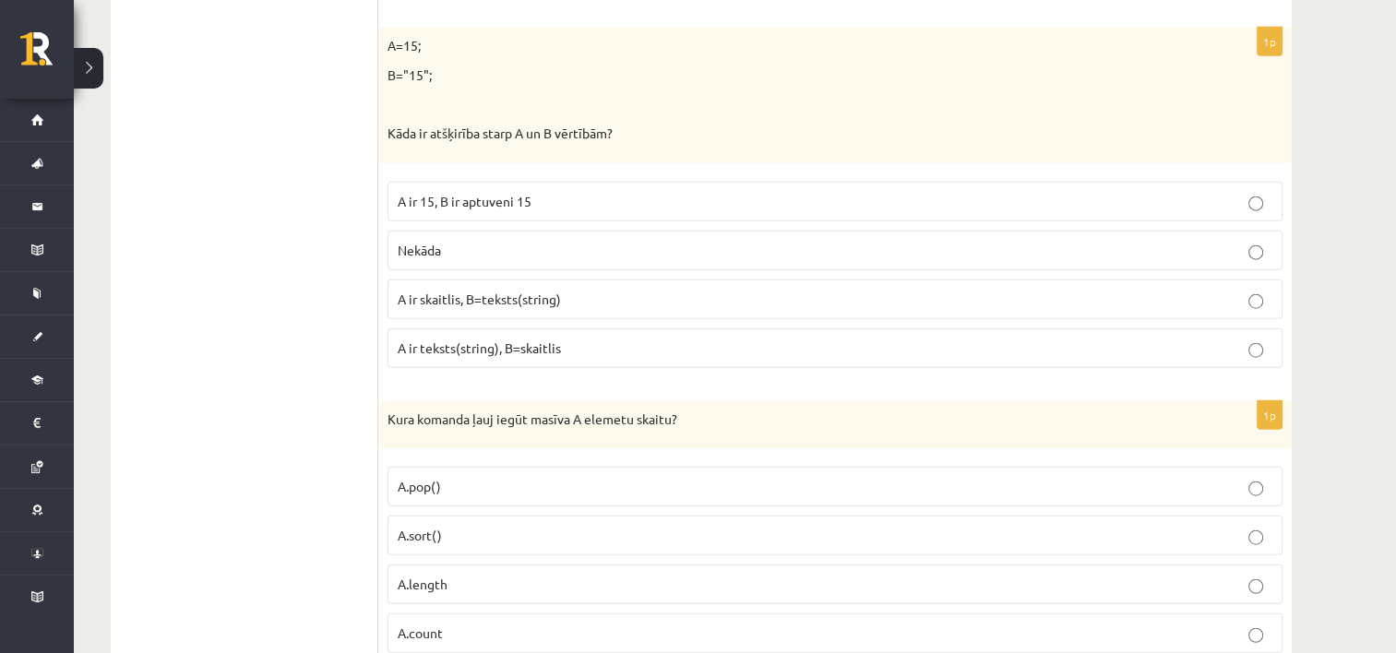
scroll to position [4427, 0]
click at [508, 292] on span "A ir skaitlis, B=teksts(string)" at bounding box center [479, 300] width 163 height 17
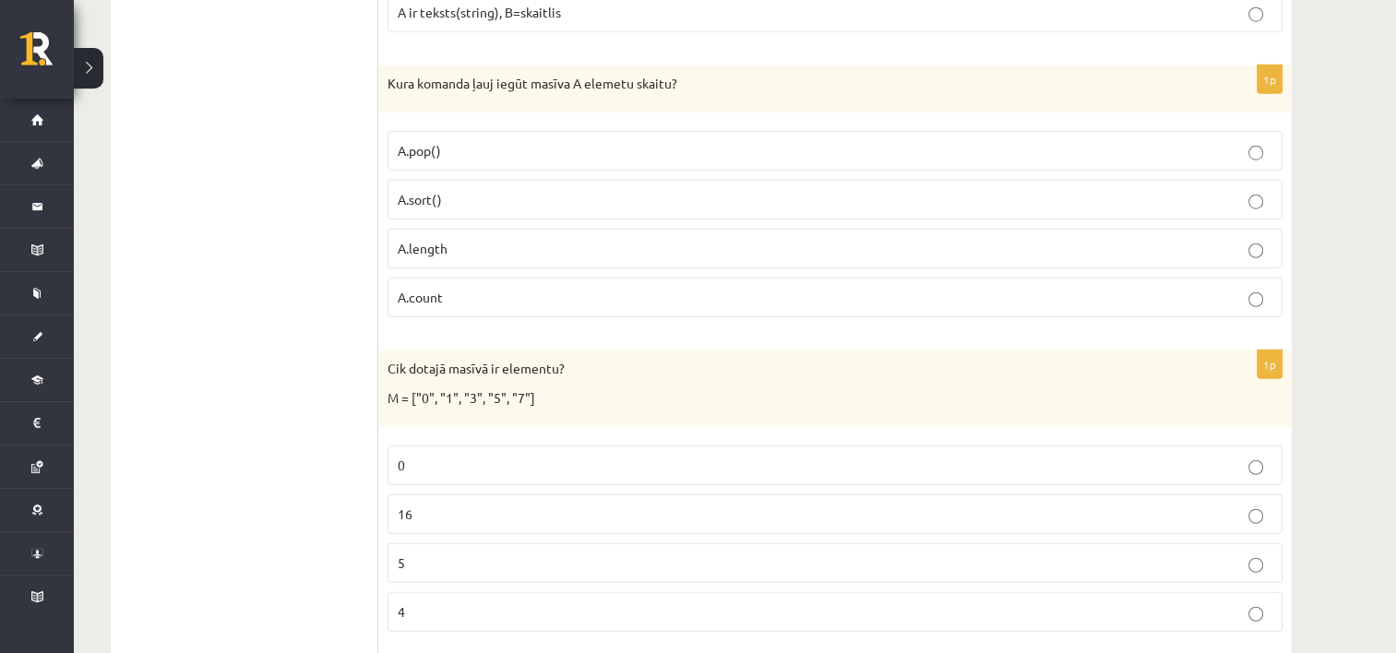
scroll to position [4760, 0]
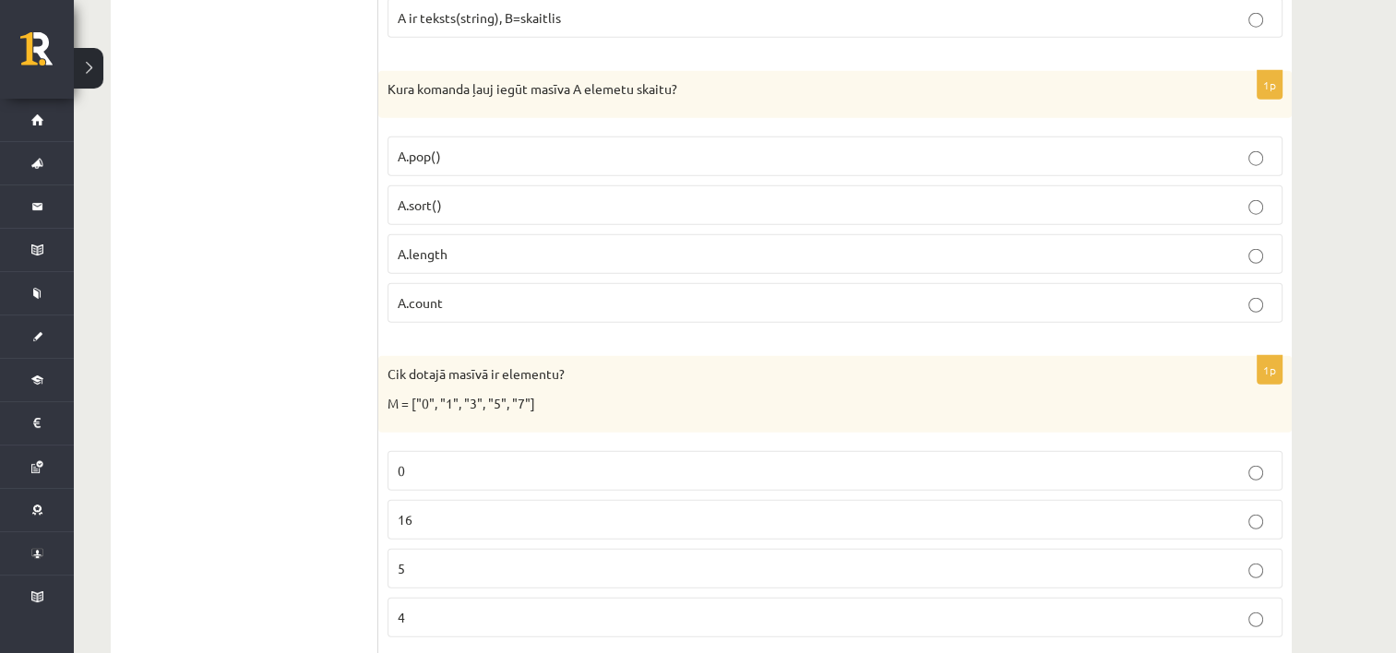
click at [506, 244] on p "A.length" at bounding box center [835, 253] width 874 height 19
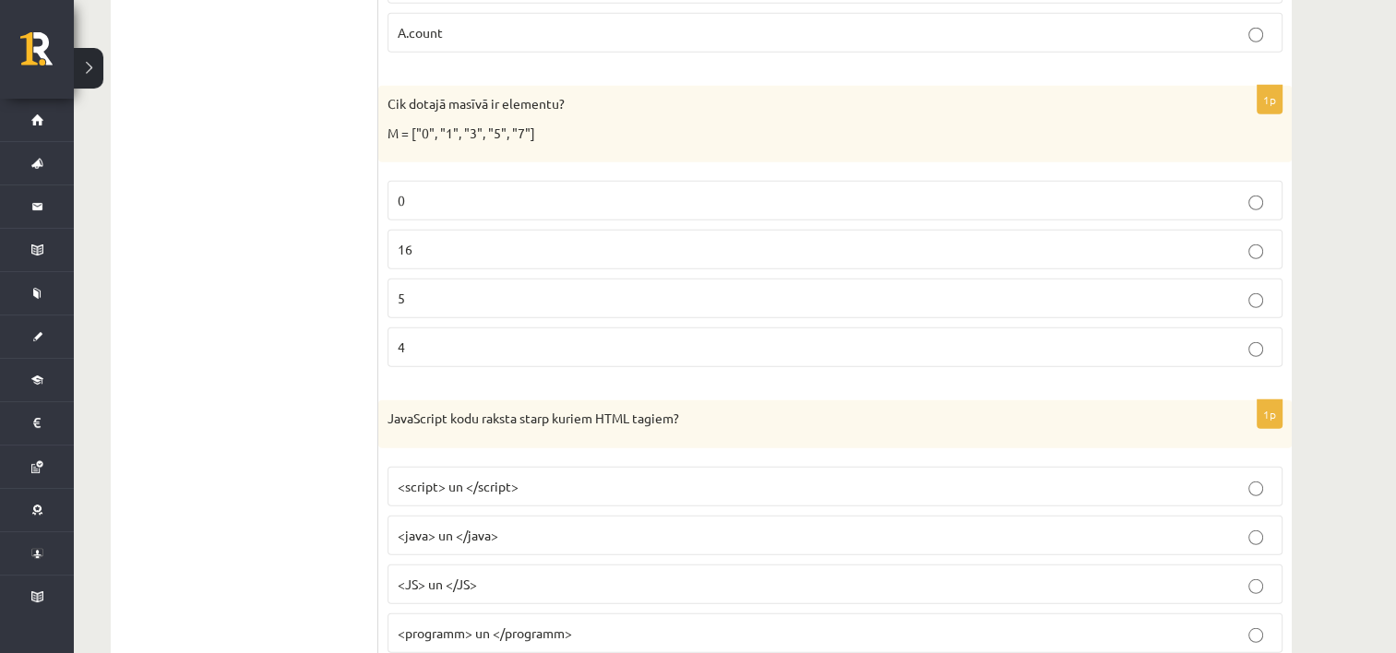
scroll to position [5059, 0]
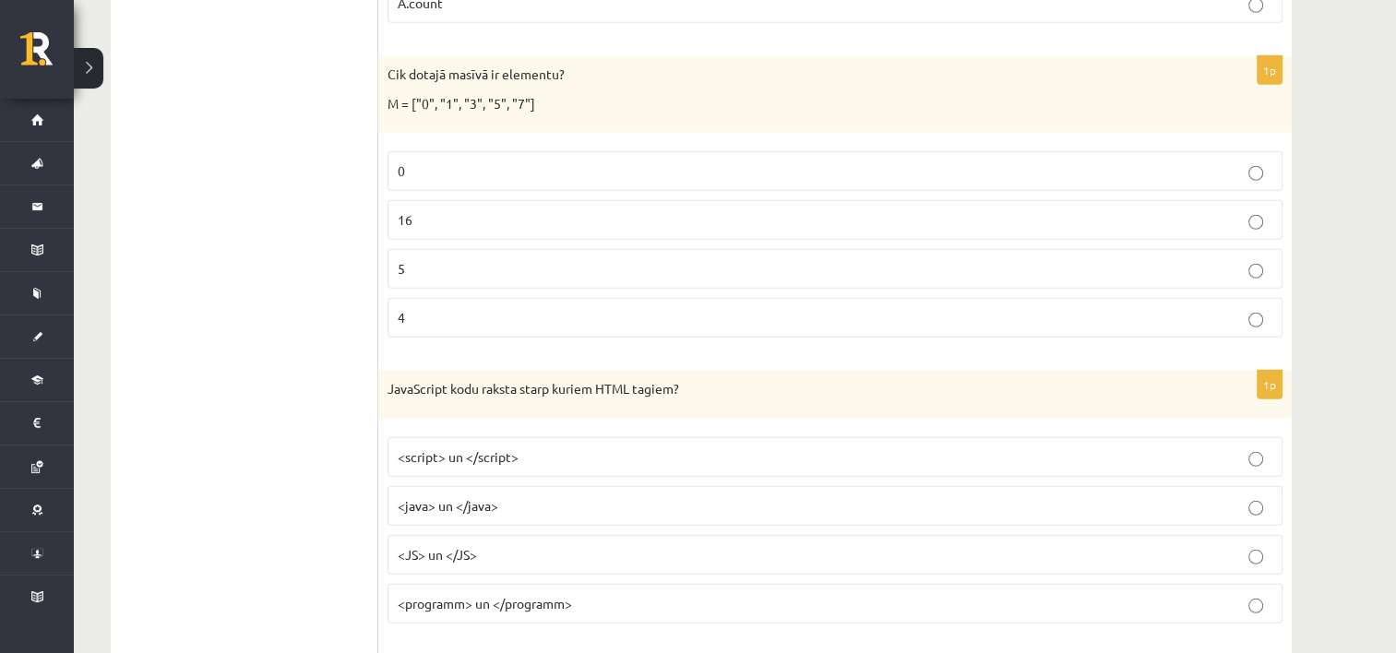
click at [447, 259] on p "5" at bounding box center [835, 268] width 874 height 19
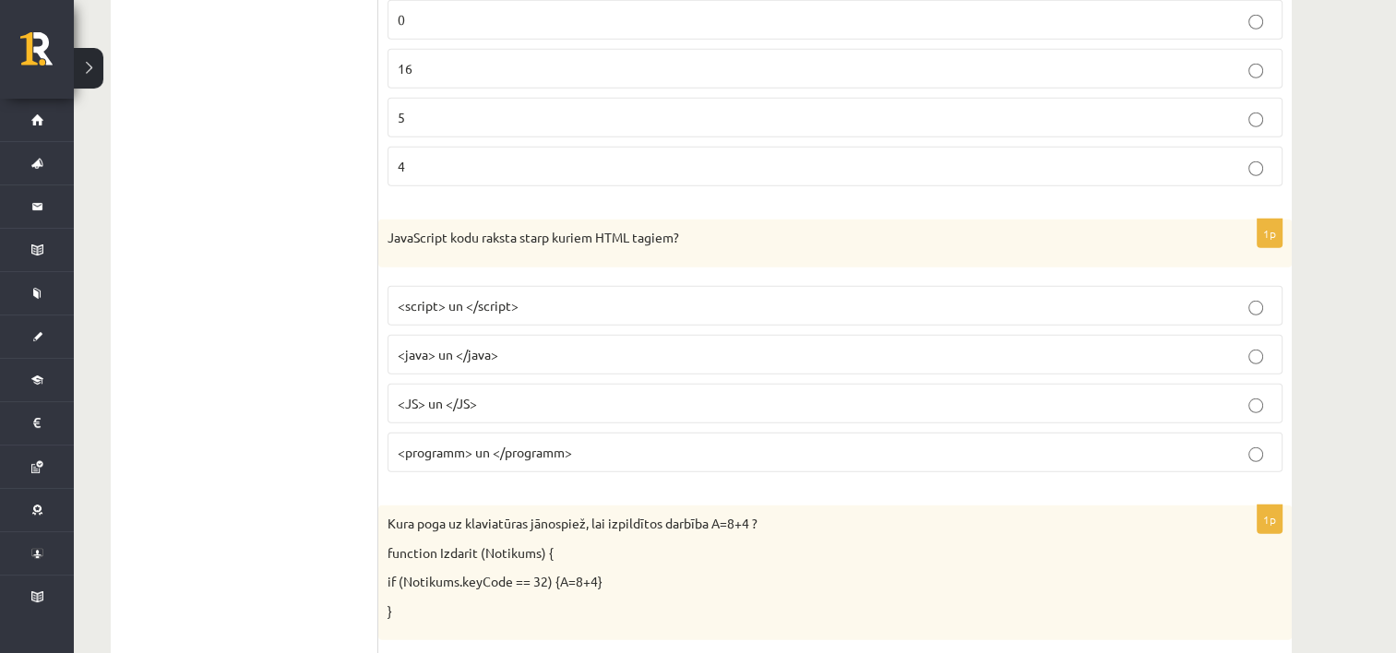
scroll to position [5224, 0]
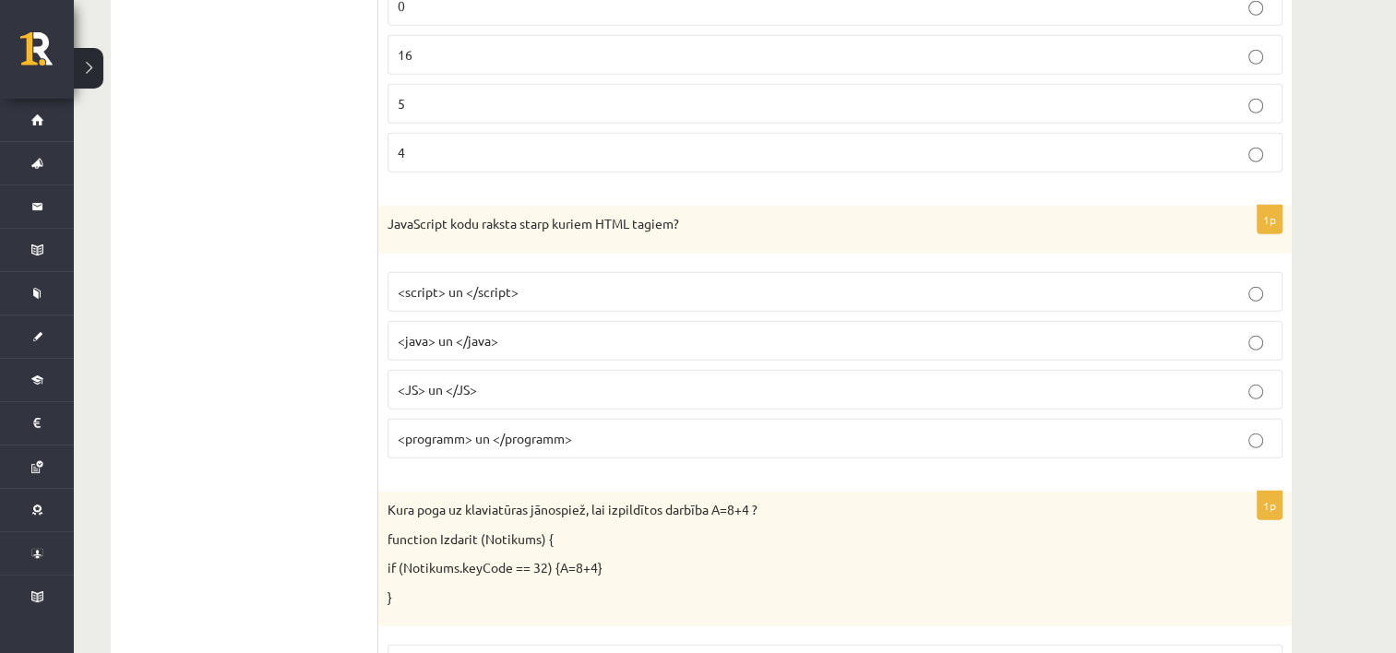
click at [528, 282] on p "<script> un </script>" at bounding box center [835, 291] width 874 height 19
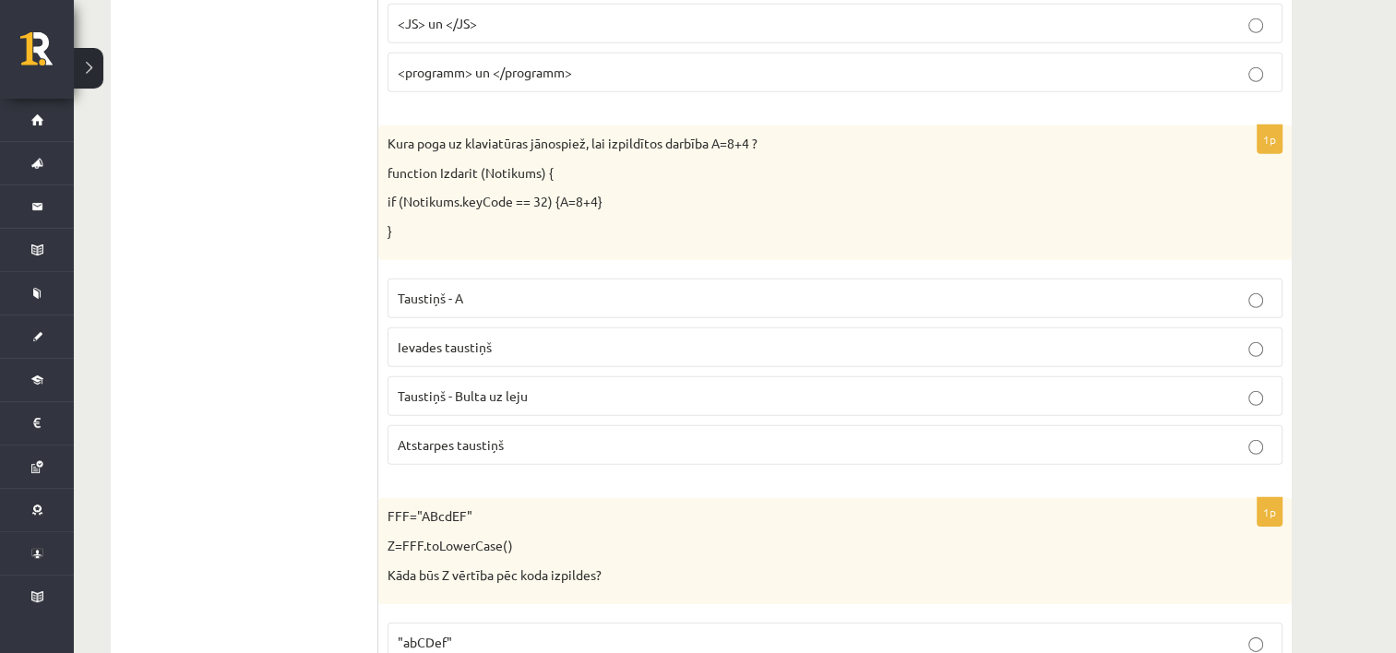
scroll to position [5592, 0]
click at [573, 434] on p "Atstarpes taustiņš" at bounding box center [835, 443] width 874 height 19
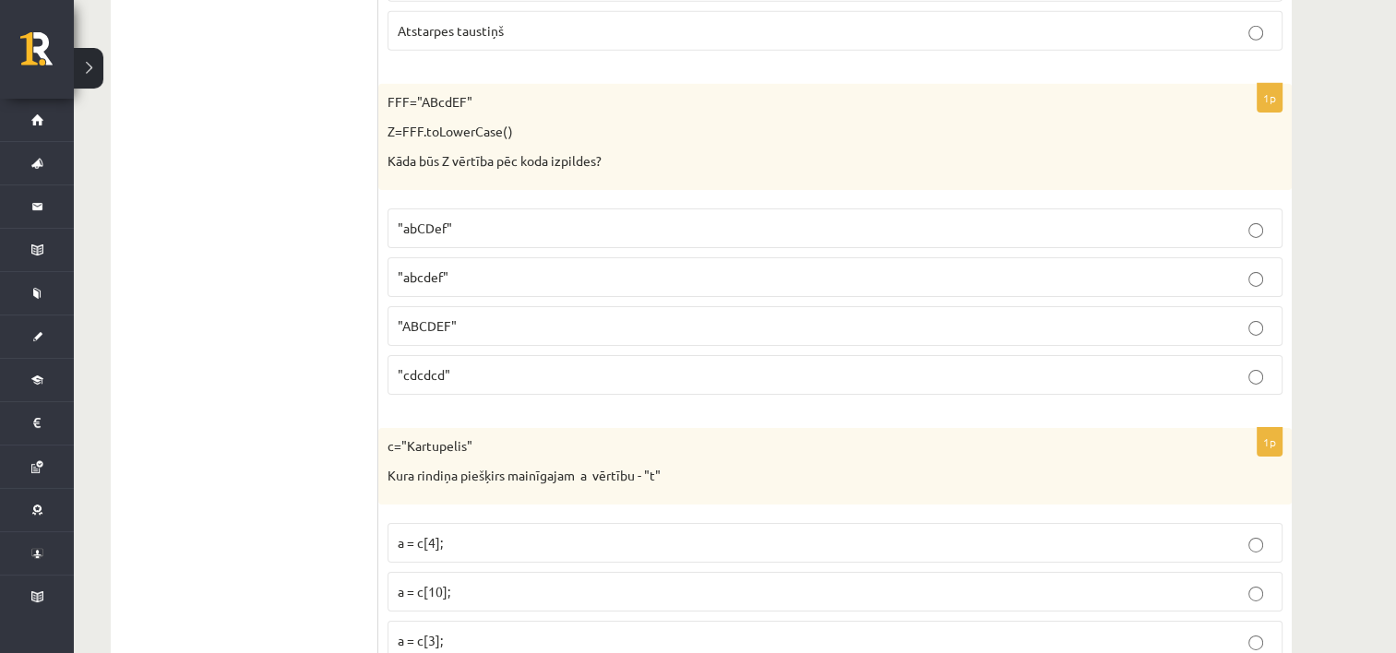
scroll to position [6003, 0]
click at [539, 269] on p ""abcdef"" at bounding box center [835, 278] width 874 height 19
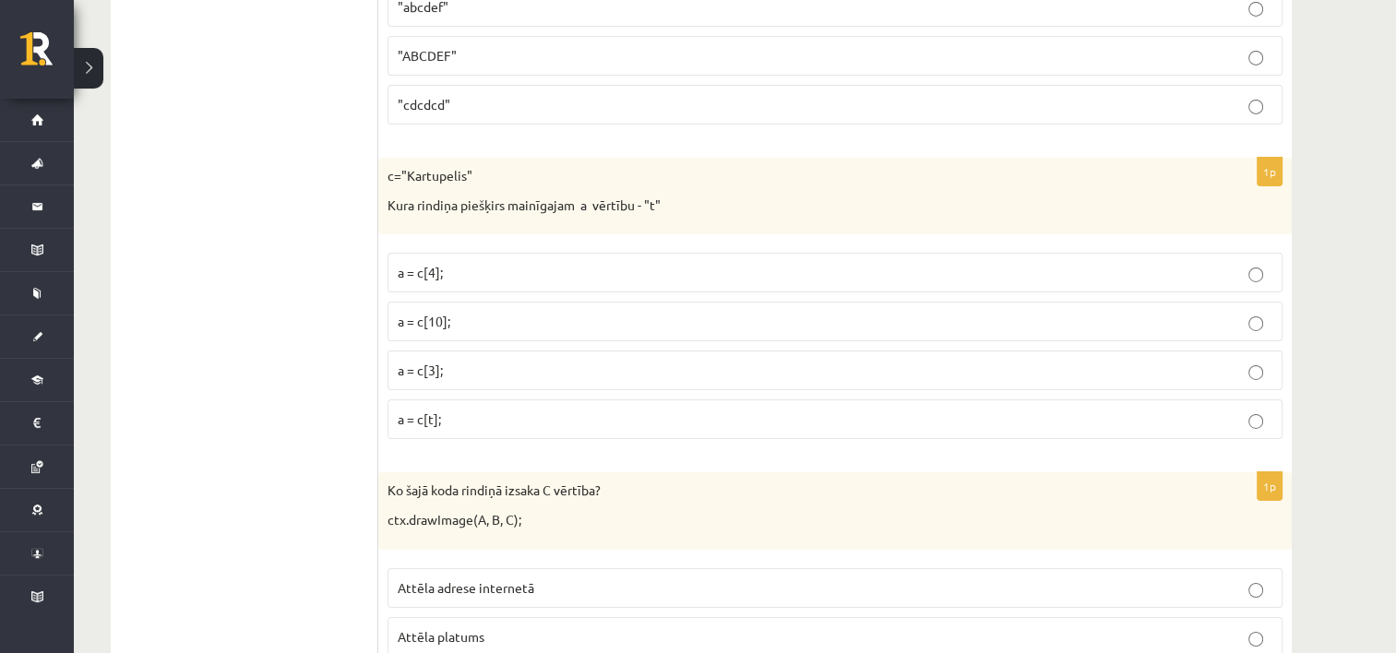
scroll to position [6281, 0]
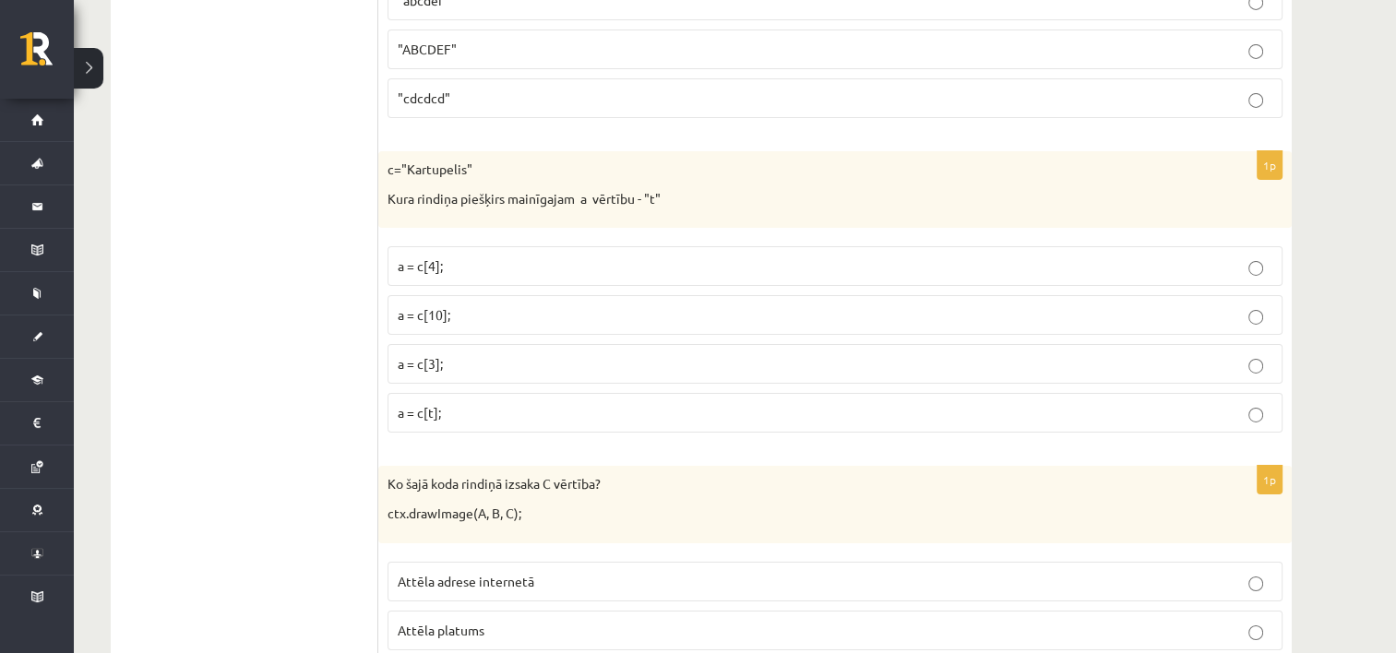
click at [505, 354] on p "a = c[3];" at bounding box center [835, 363] width 874 height 19
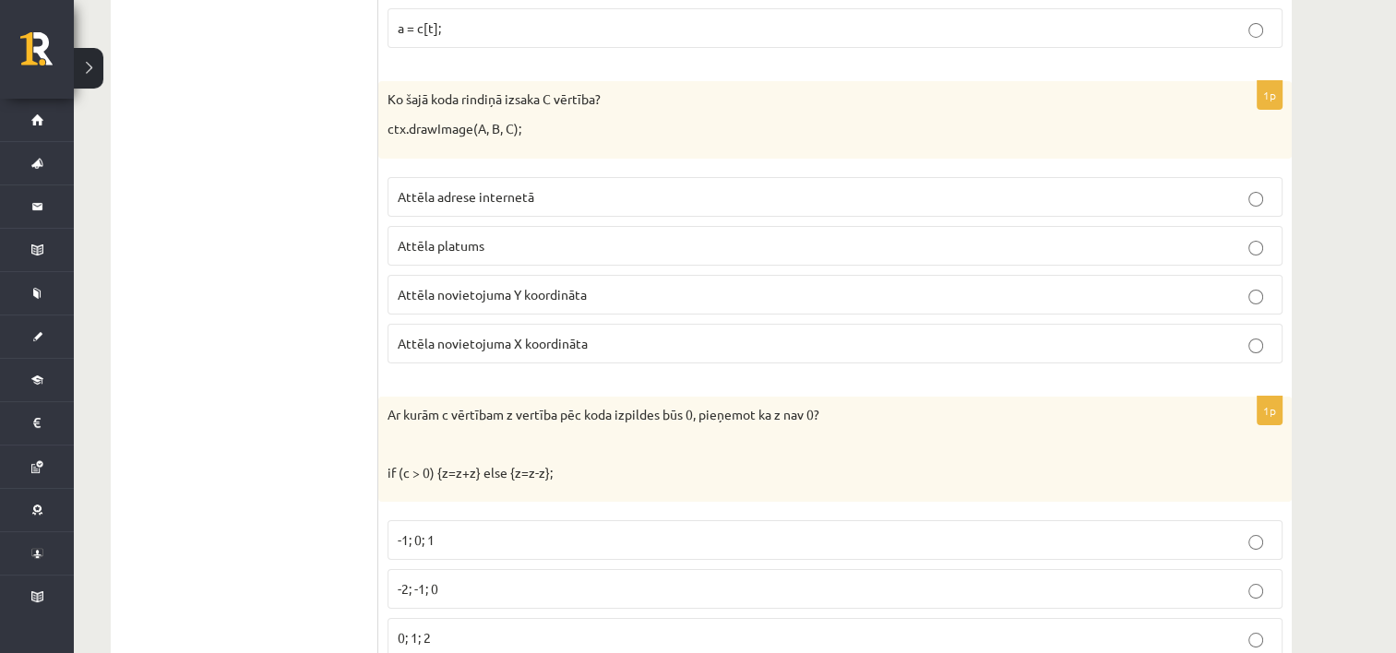
scroll to position [6663, 0]
click at [595, 288] on p "Attēla novietojuma Y koordināta" at bounding box center [835, 297] width 874 height 19
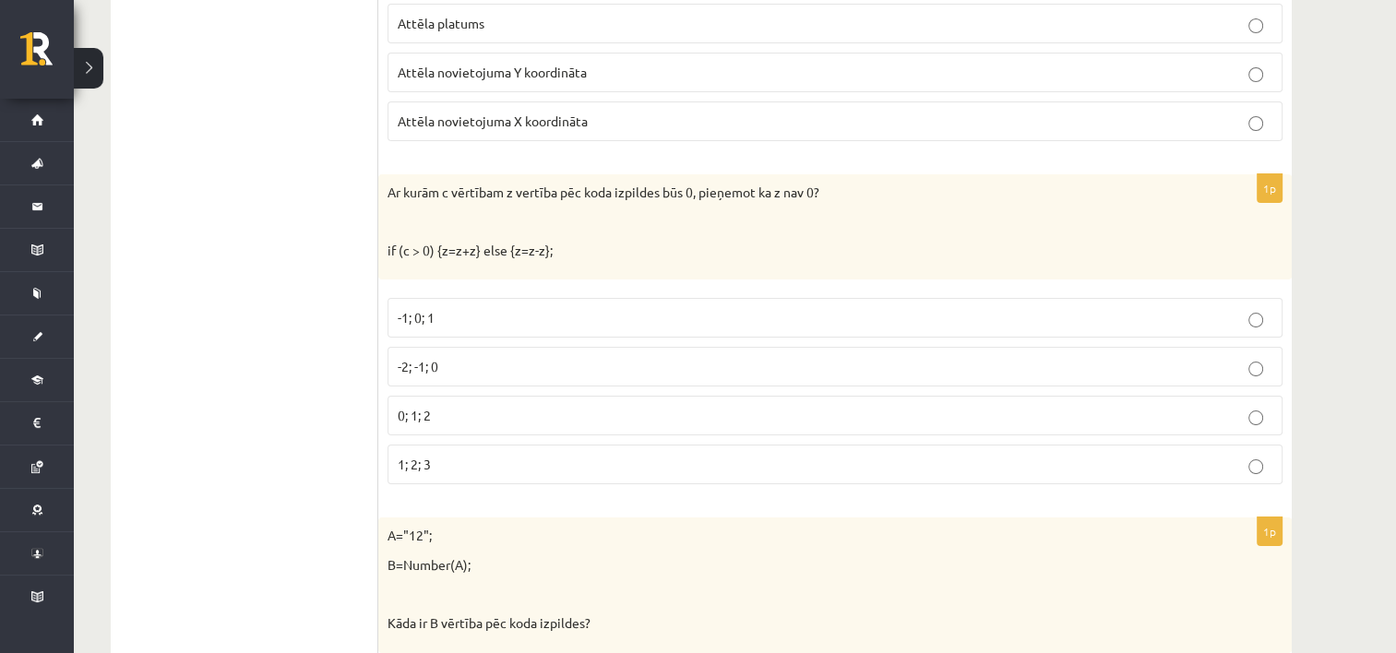
scroll to position [6890, 0]
click at [535, 355] on p "-2; -1; 0" at bounding box center [835, 364] width 874 height 19
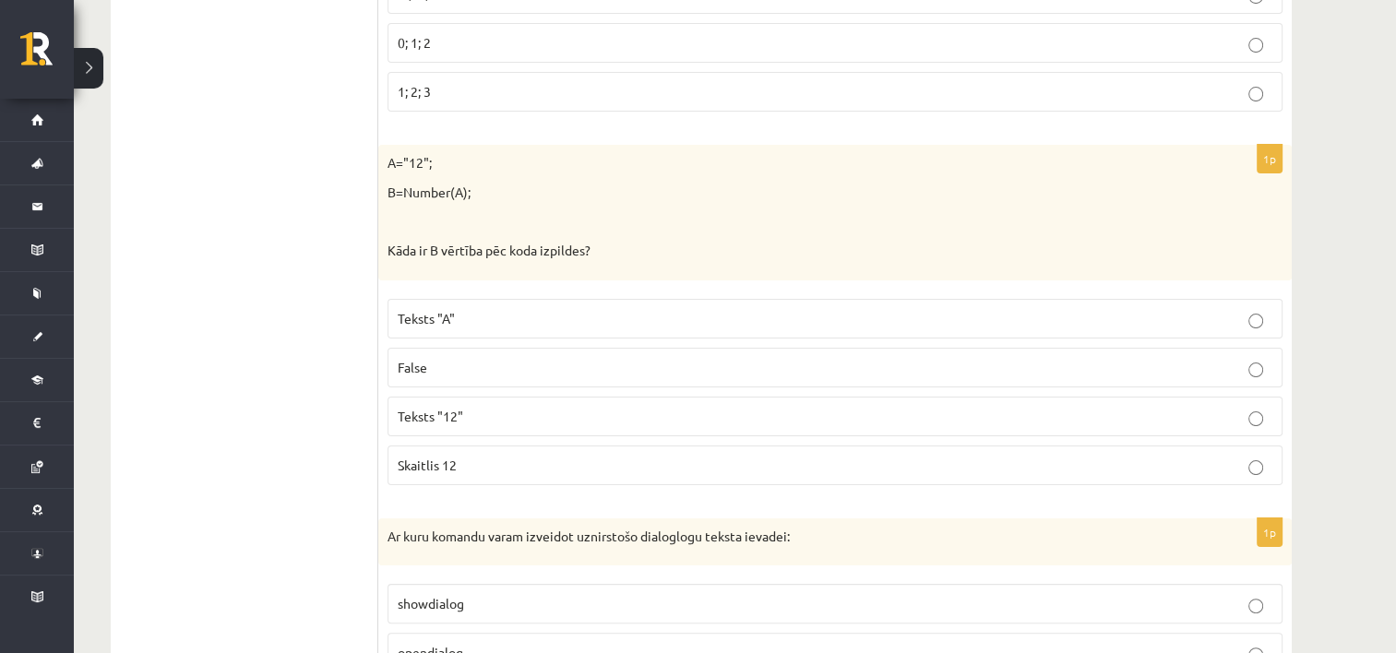
scroll to position [7261, 0]
click at [542, 456] on p "Skaitlis 12" at bounding box center [835, 465] width 874 height 19
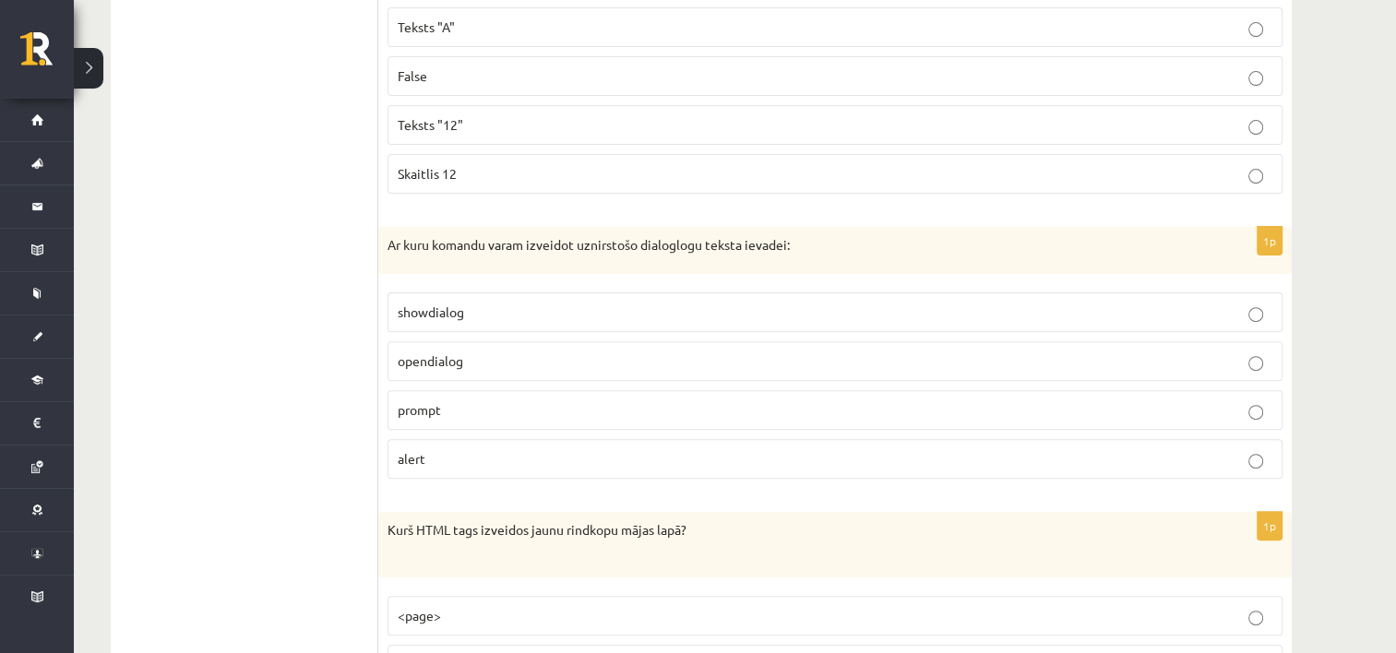
scroll to position [7579, 0]
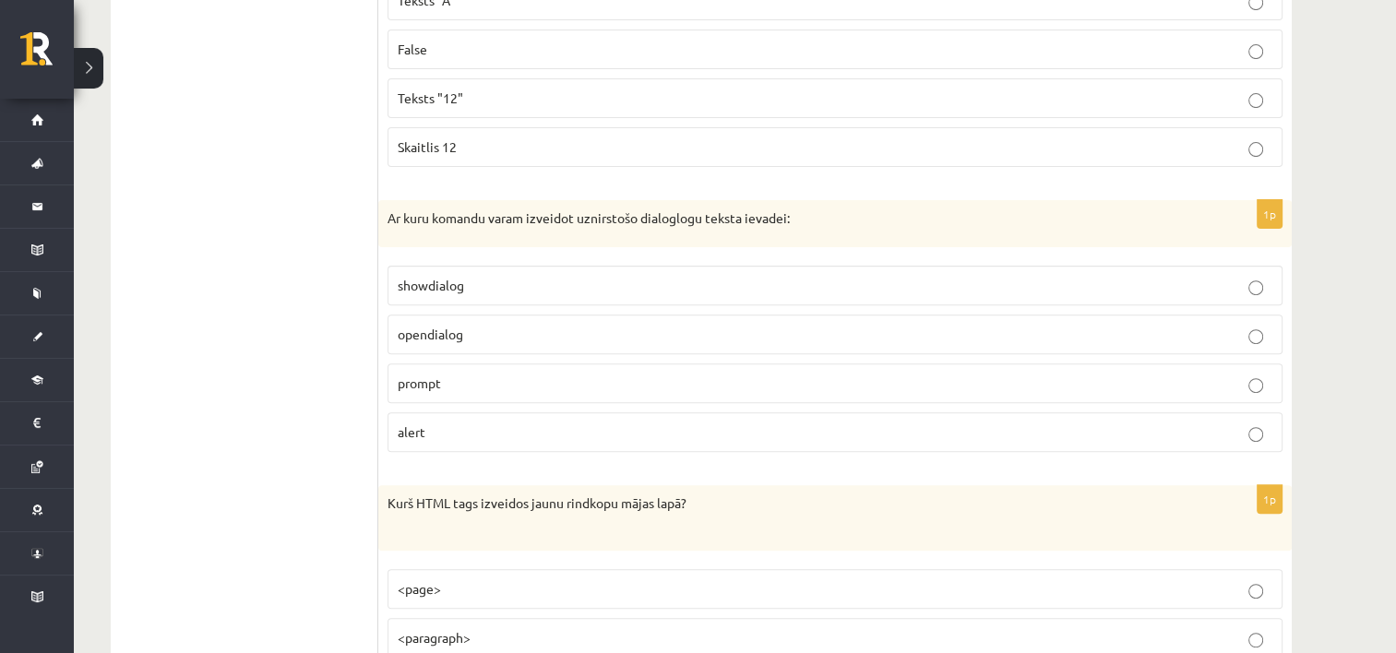
click at [494, 374] on p "prompt" at bounding box center [835, 383] width 874 height 19
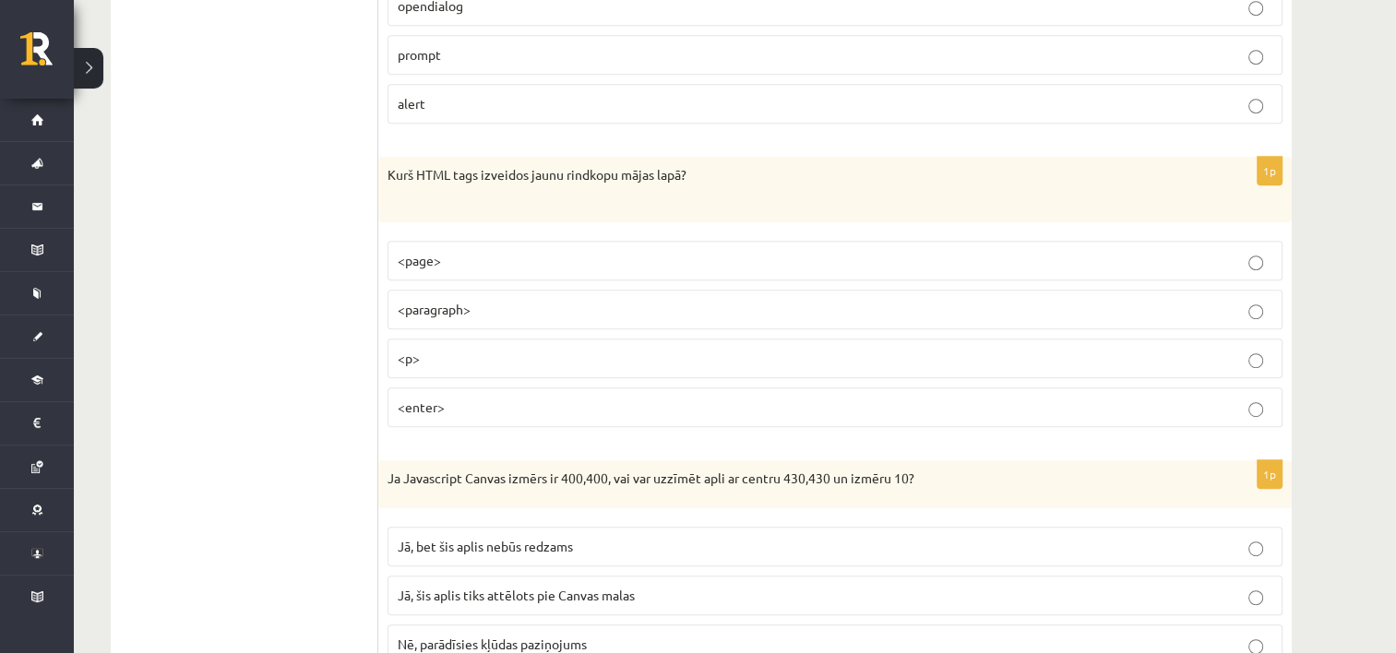
scroll to position [7914, 0]
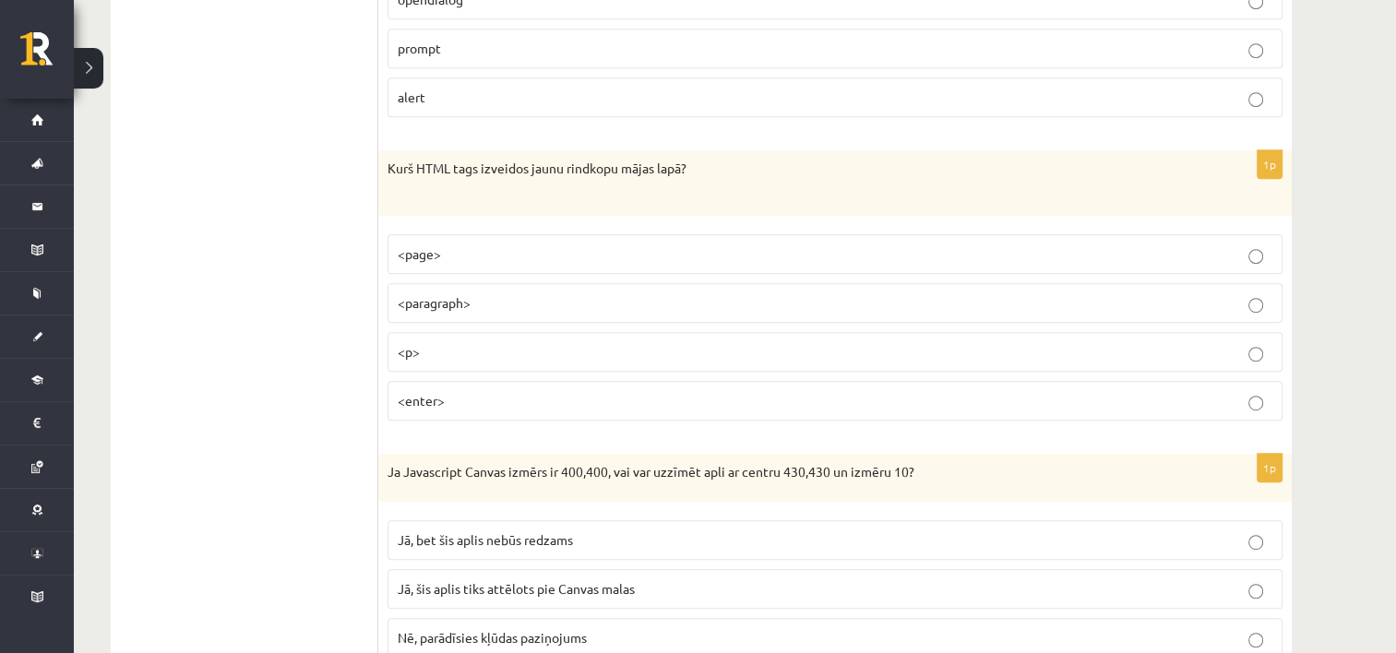
click at [462, 342] on p "<p>" at bounding box center [835, 351] width 874 height 19
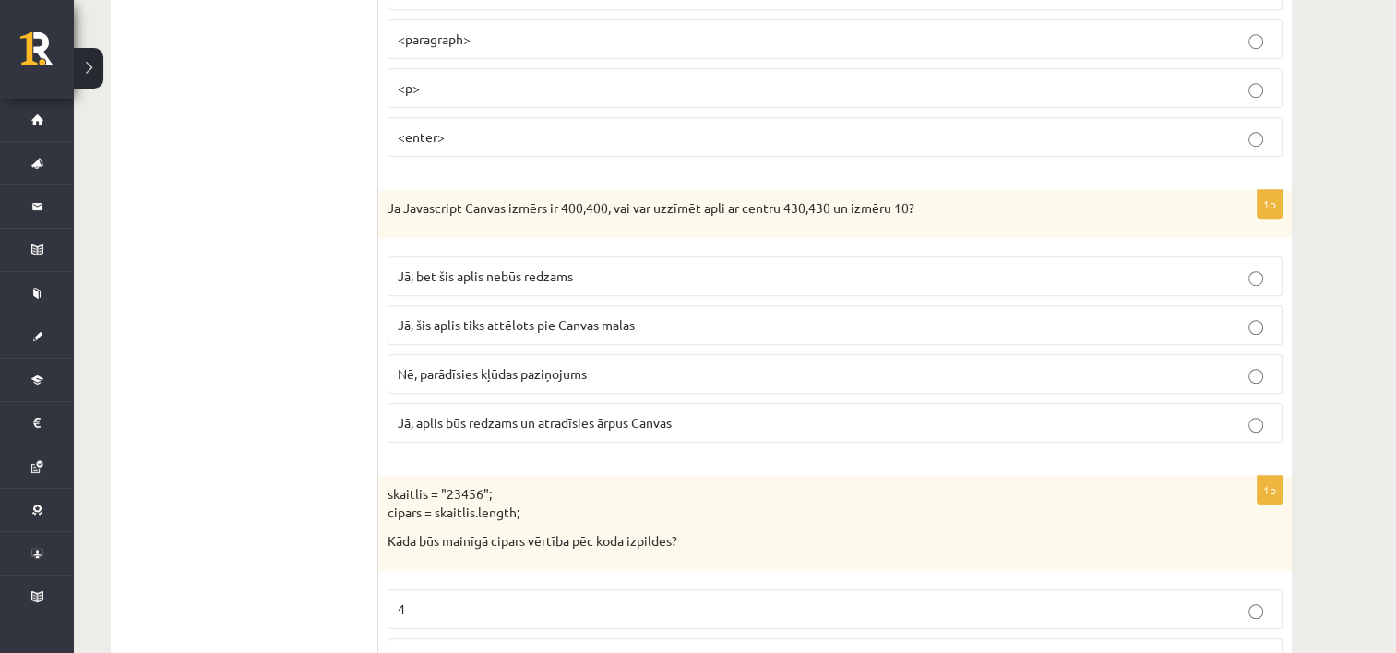
scroll to position [8180, 0]
click at [541, 266] on span "Jā, bet šis aplis nebūs redzams" at bounding box center [485, 274] width 175 height 17
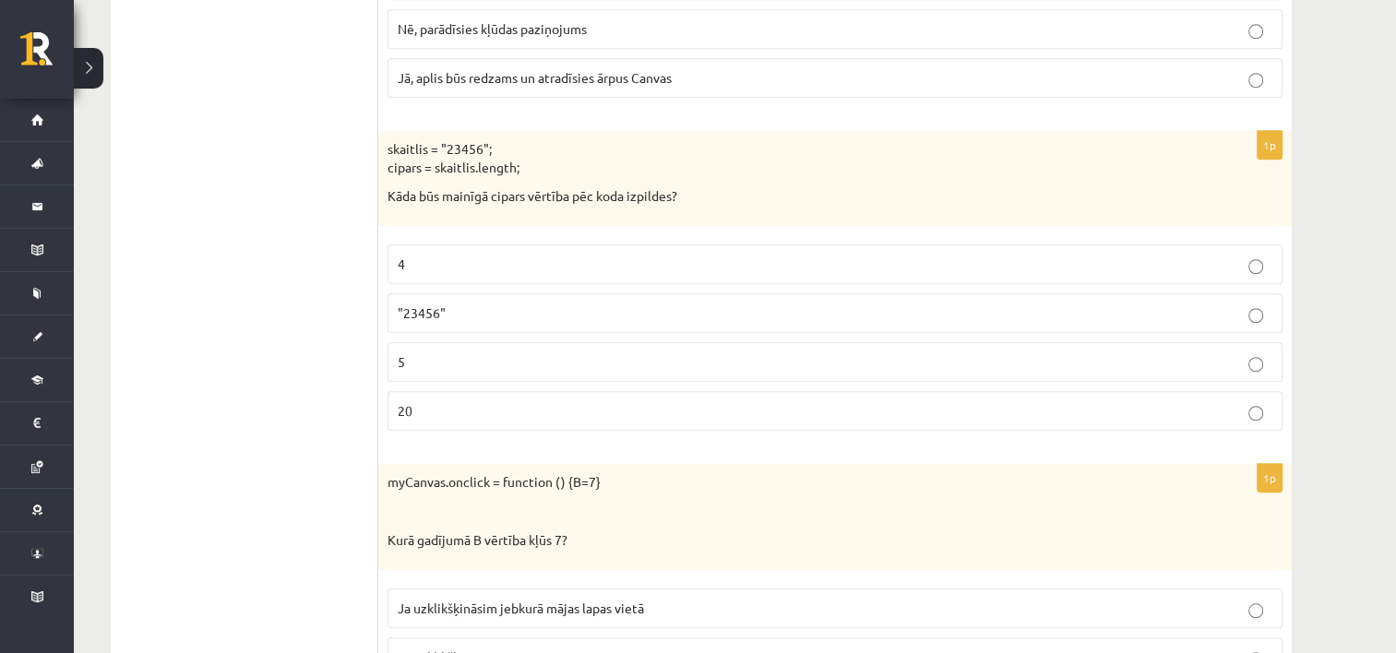
scroll to position [8527, 0]
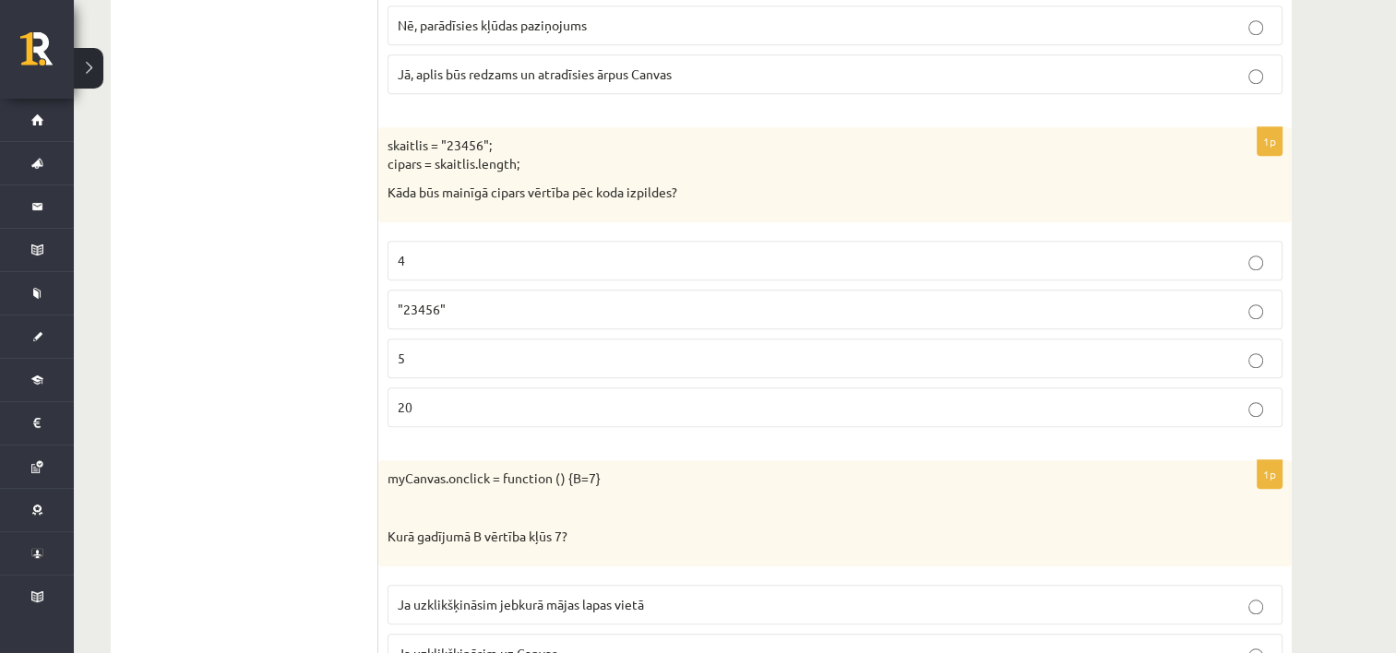
click at [557, 349] on p "5" at bounding box center [835, 358] width 874 height 19
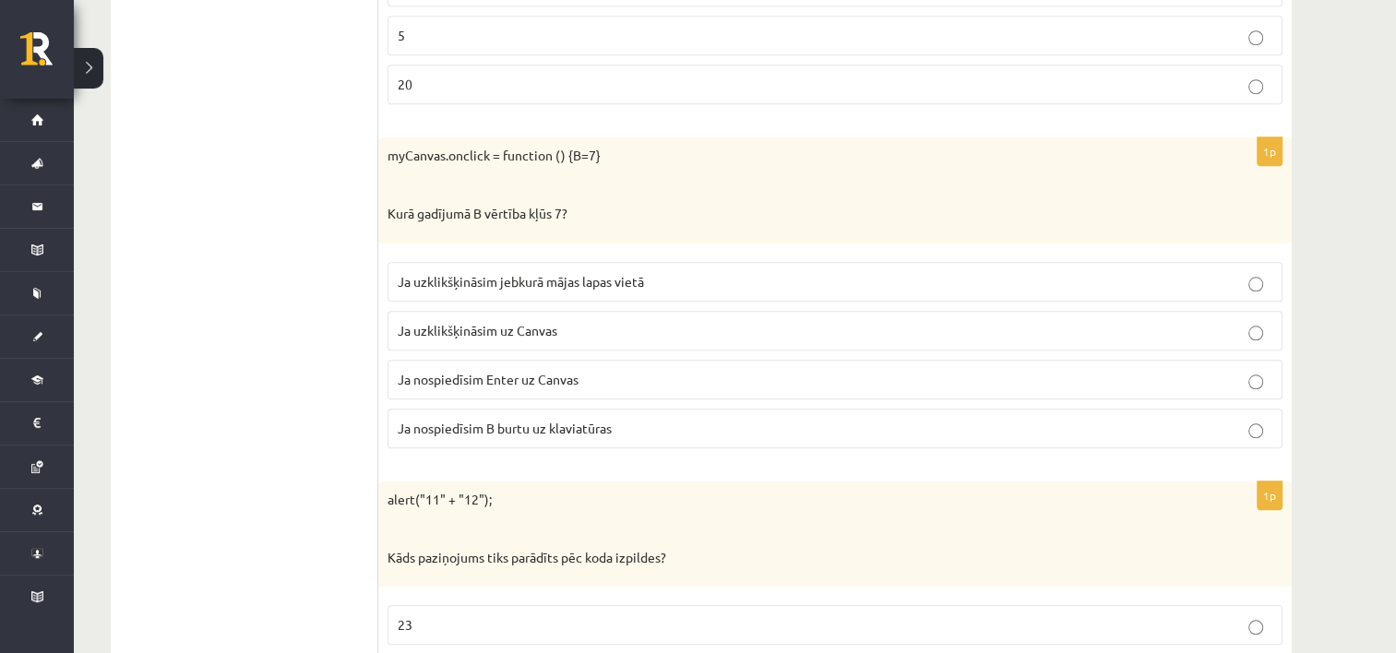
scroll to position [8855, 0]
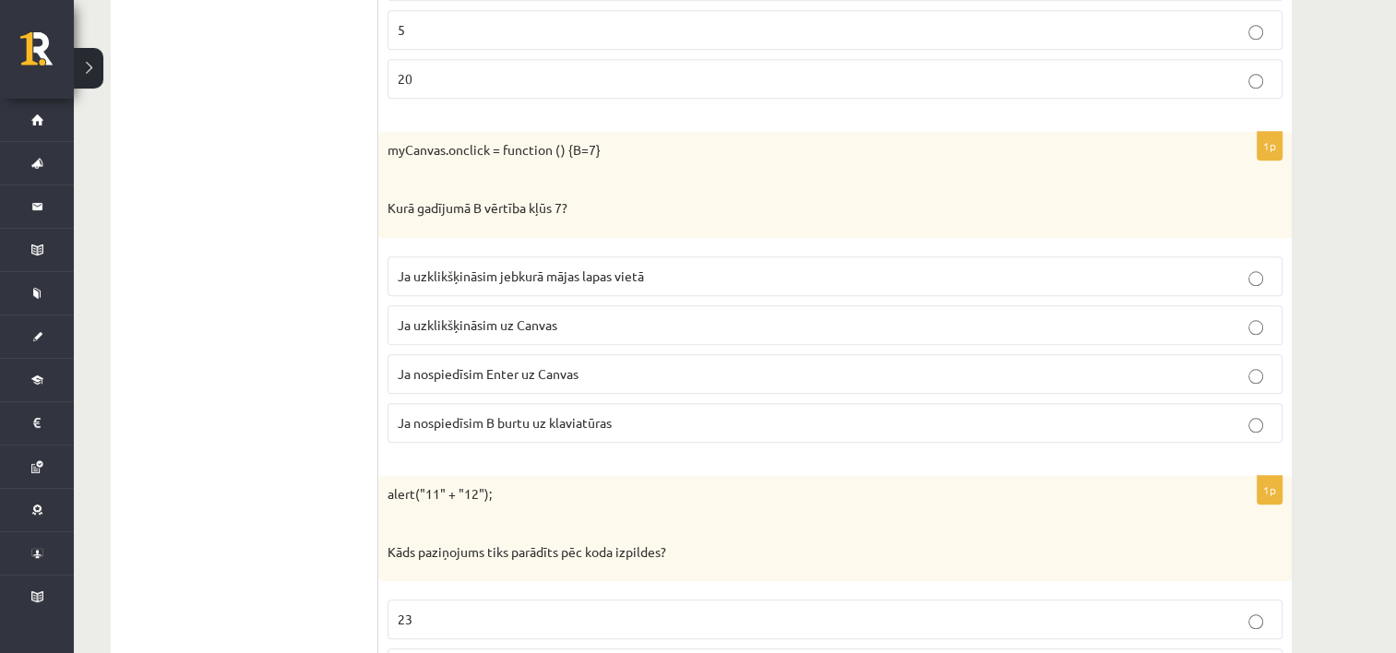
click at [496, 316] on span "Ja uzklikšķināsim uz Canvas" at bounding box center [478, 324] width 160 height 17
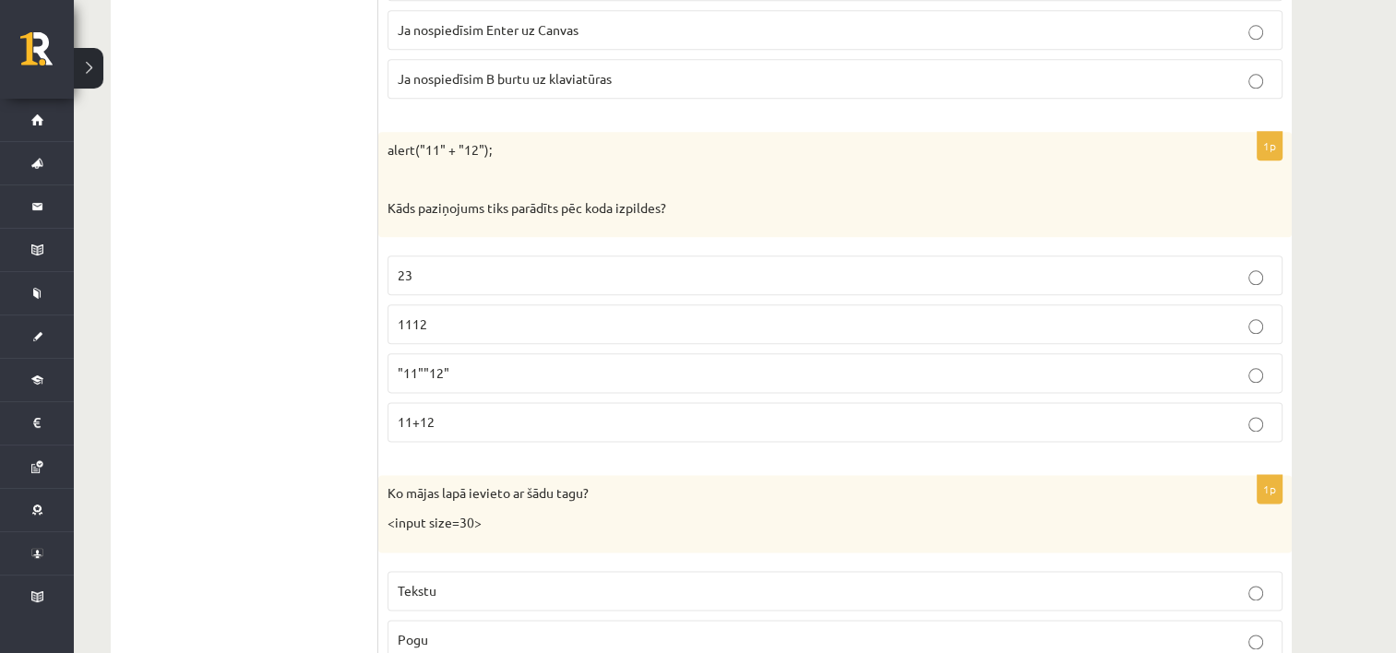
scroll to position [9201, 0]
click at [527, 313] on p "1112" at bounding box center [835, 322] width 874 height 19
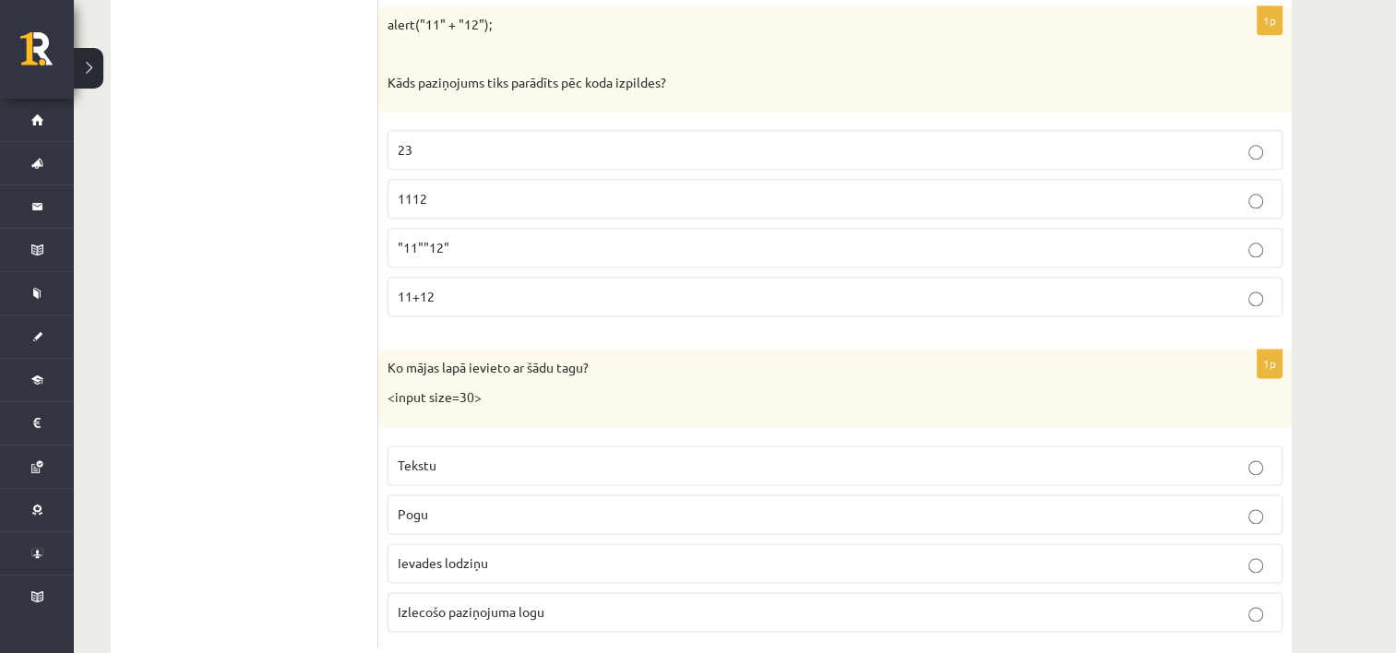
scroll to position [9329, 0]
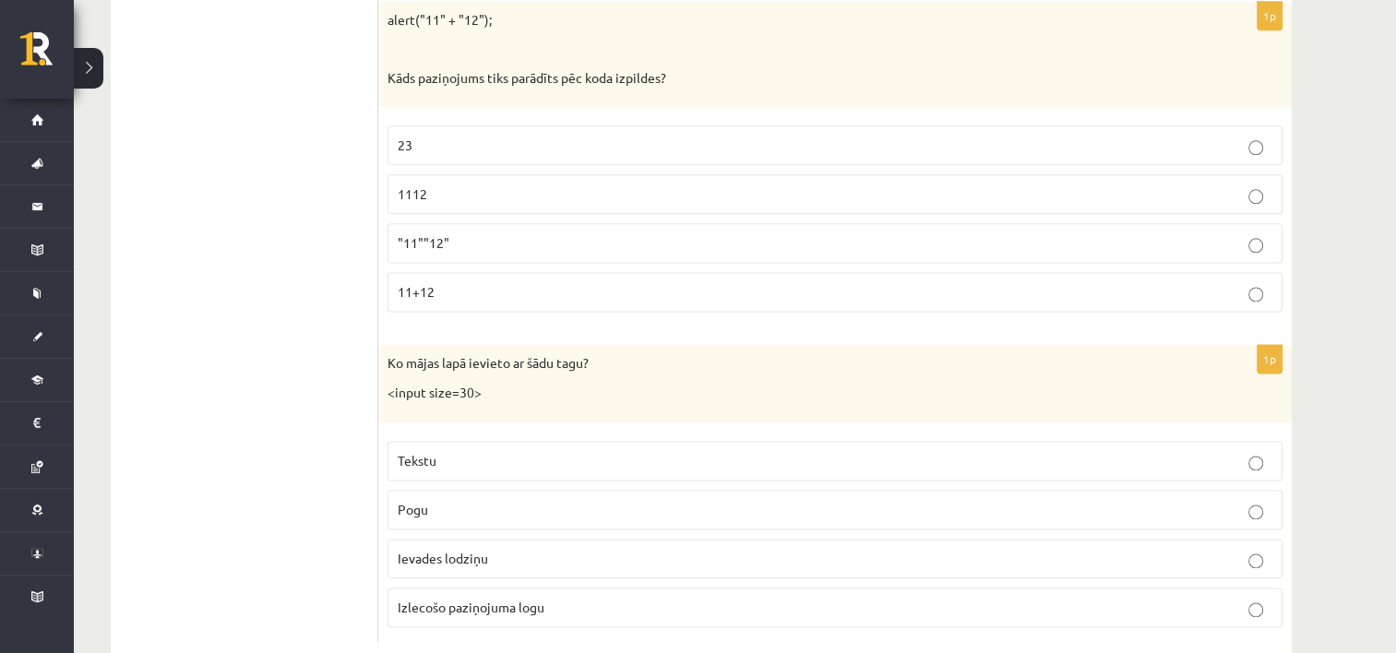
click at [679, 549] on p "Ievades lodziņu" at bounding box center [835, 558] width 874 height 19
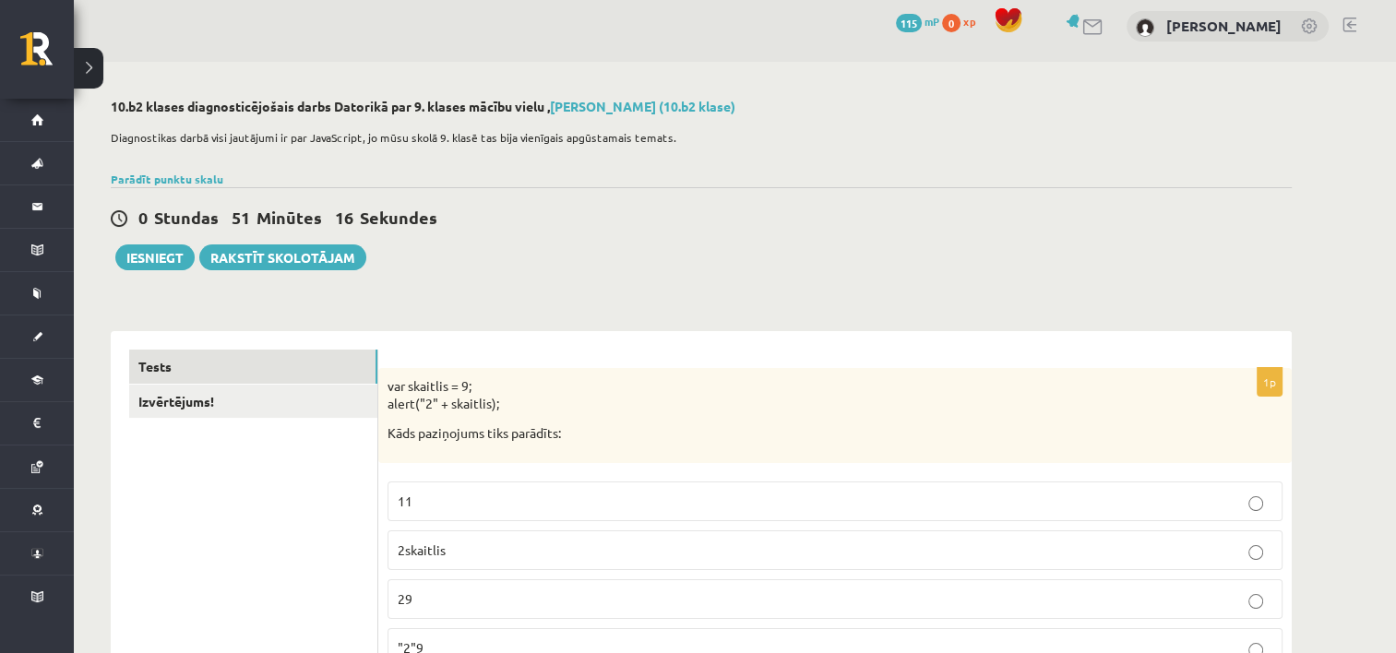
scroll to position [0, 0]
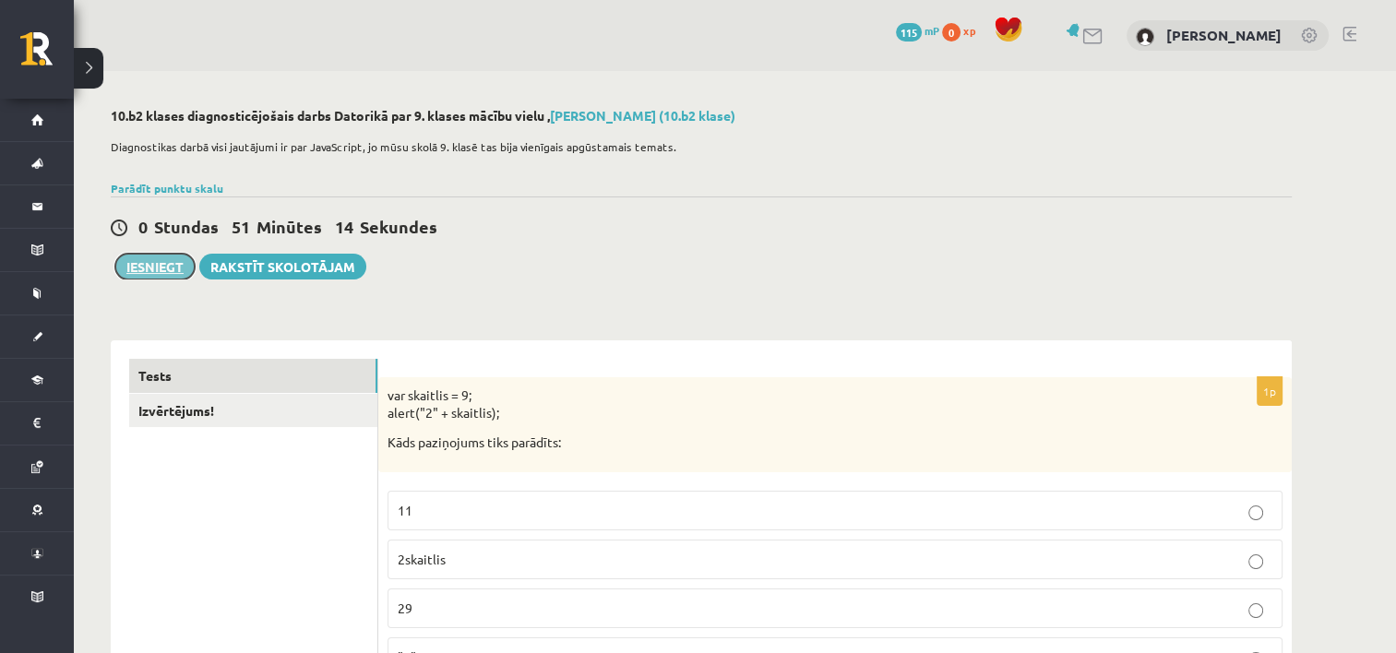
click at [137, 259] on button "Iesniegt" at bounding box center [154, 267] width 79 height 26
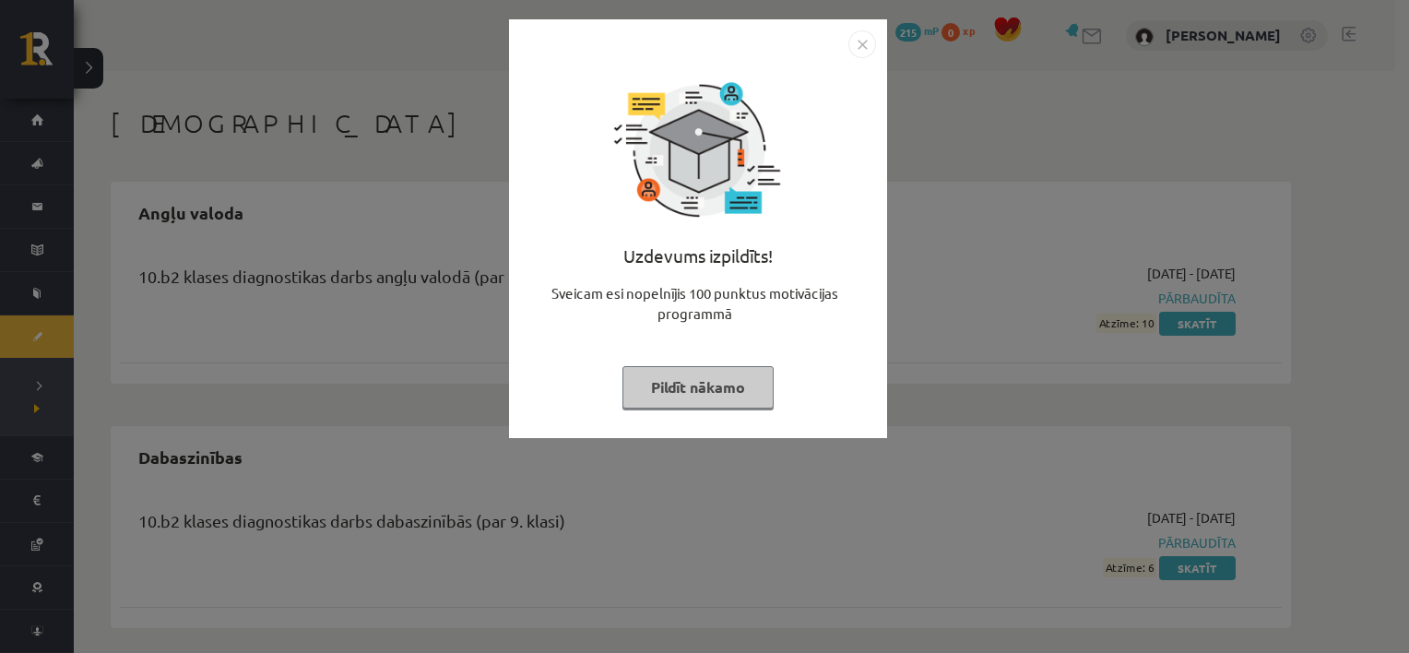
click at [720, 376] on button "Pildīt nākamo" at bounding box center [698, 387] width 151 height 42
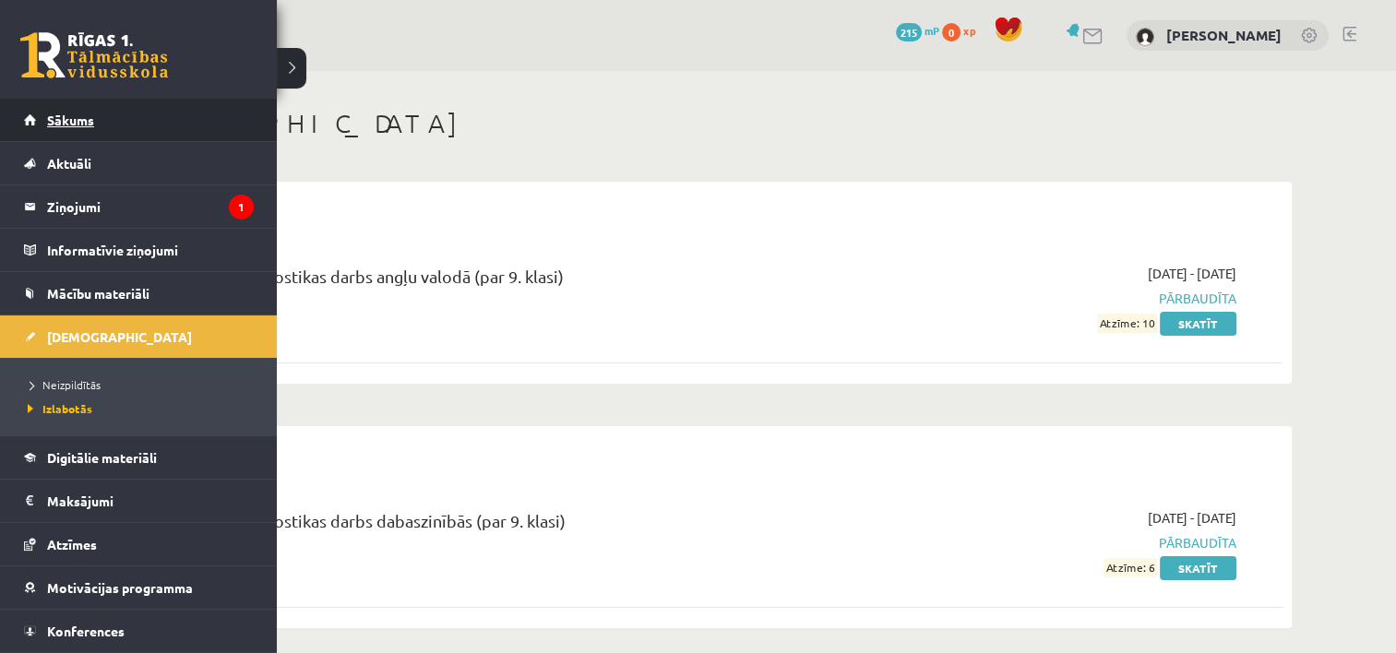
click at [51, 120] on span "Sākums" at bounding box center [70, 120] width 47 height 17
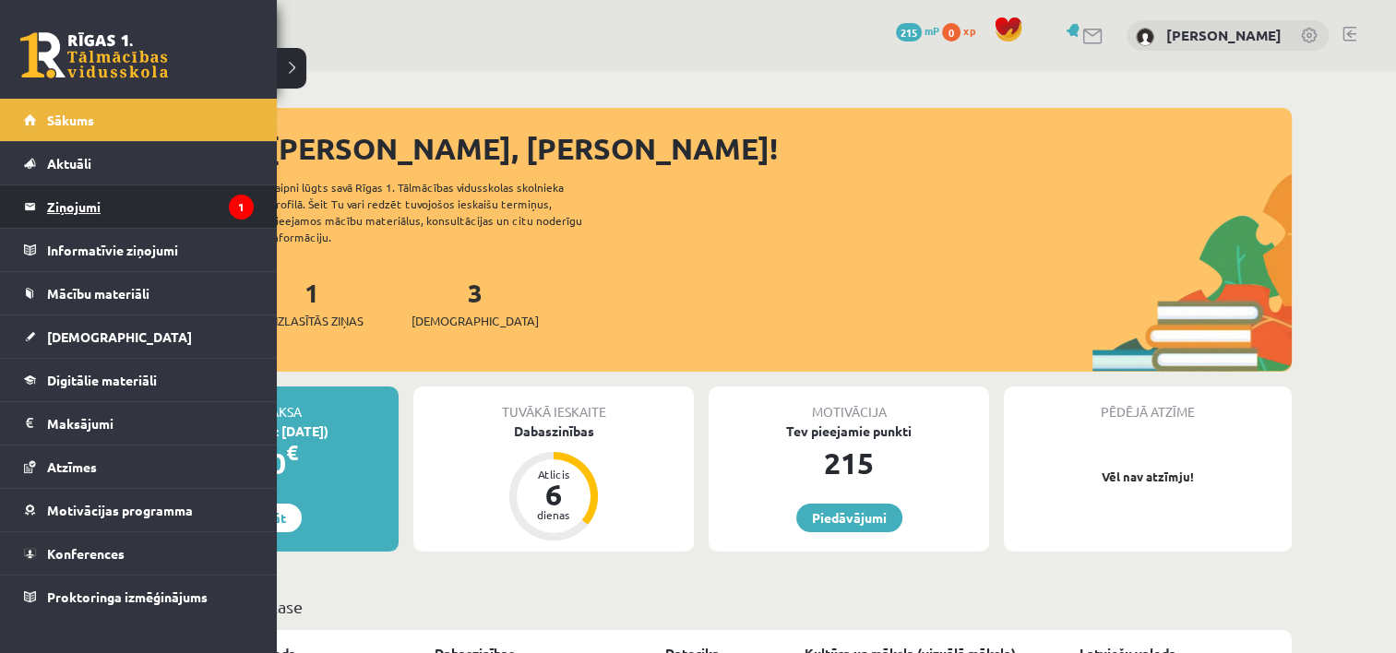
click at [88, 194] on legend "Ziņojumi 1" at bounding box center [150, 206] width 207 height 42
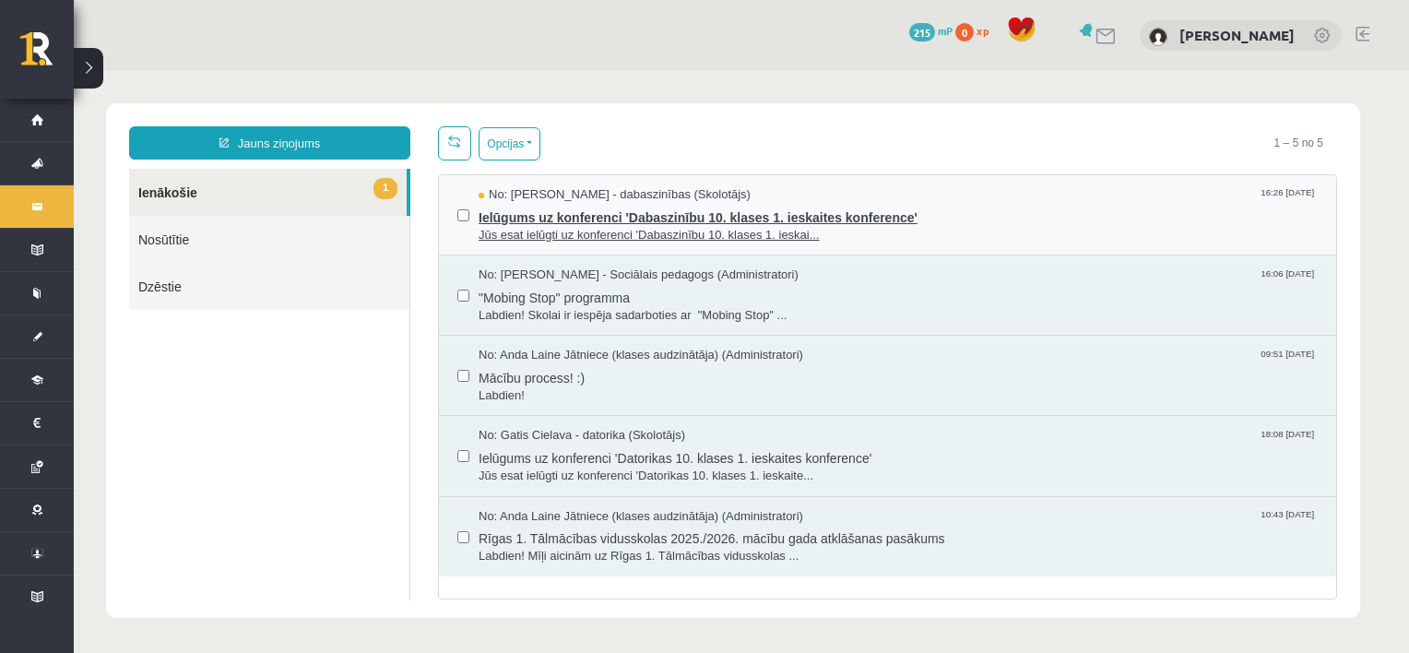
click at [606, 227] on span "Jūs esat ielūgti uz konferenci 'Dabaszinību 10. klases 1. ieskai..." at bounding box center [898, 236] width 839 height 18
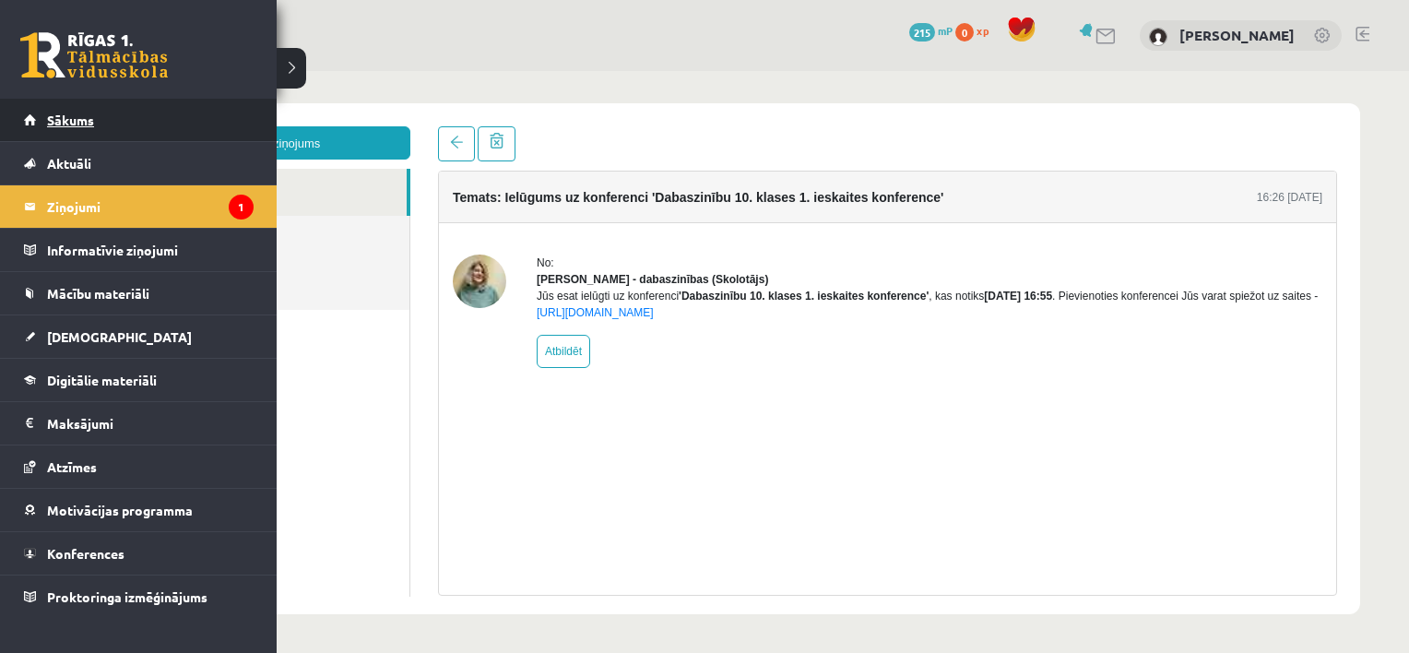
click at [70, 115] on span "Sākums" at bounding box center [70, 120] width 47 height 17
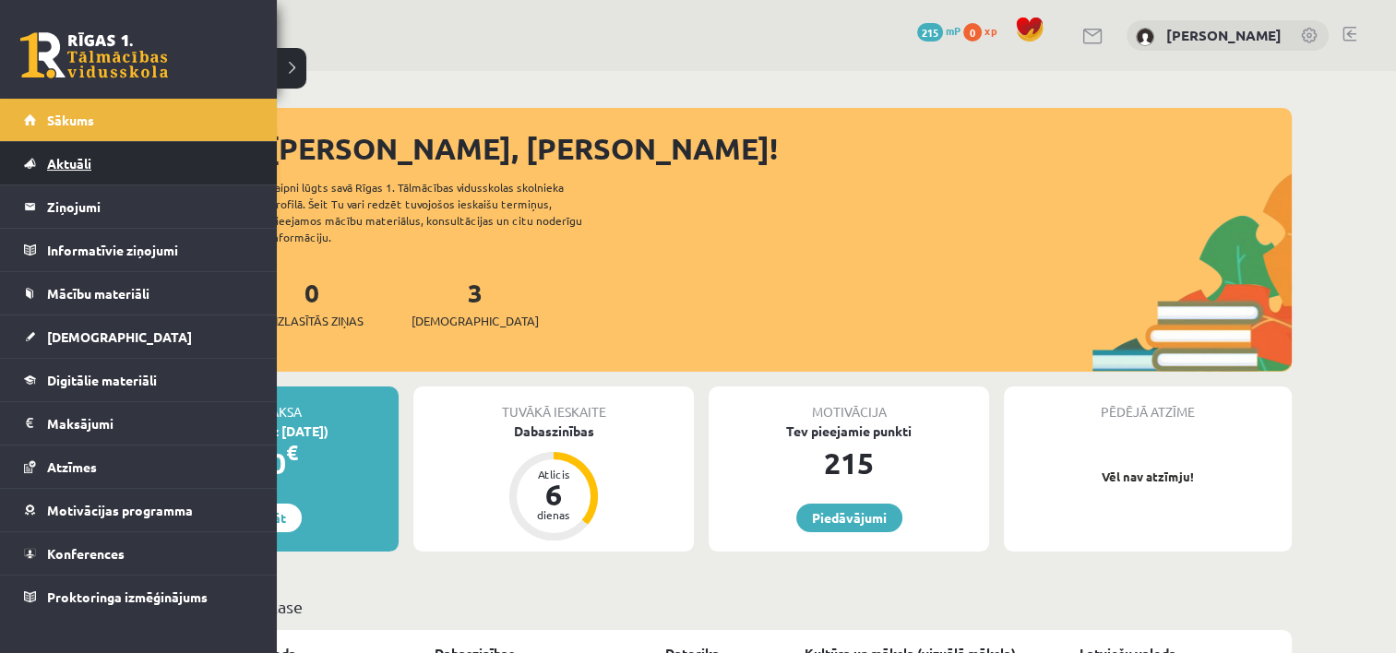
click at [70, 154] on link "Aktuāli" at bounding box center [139, 163] width 230 height 42
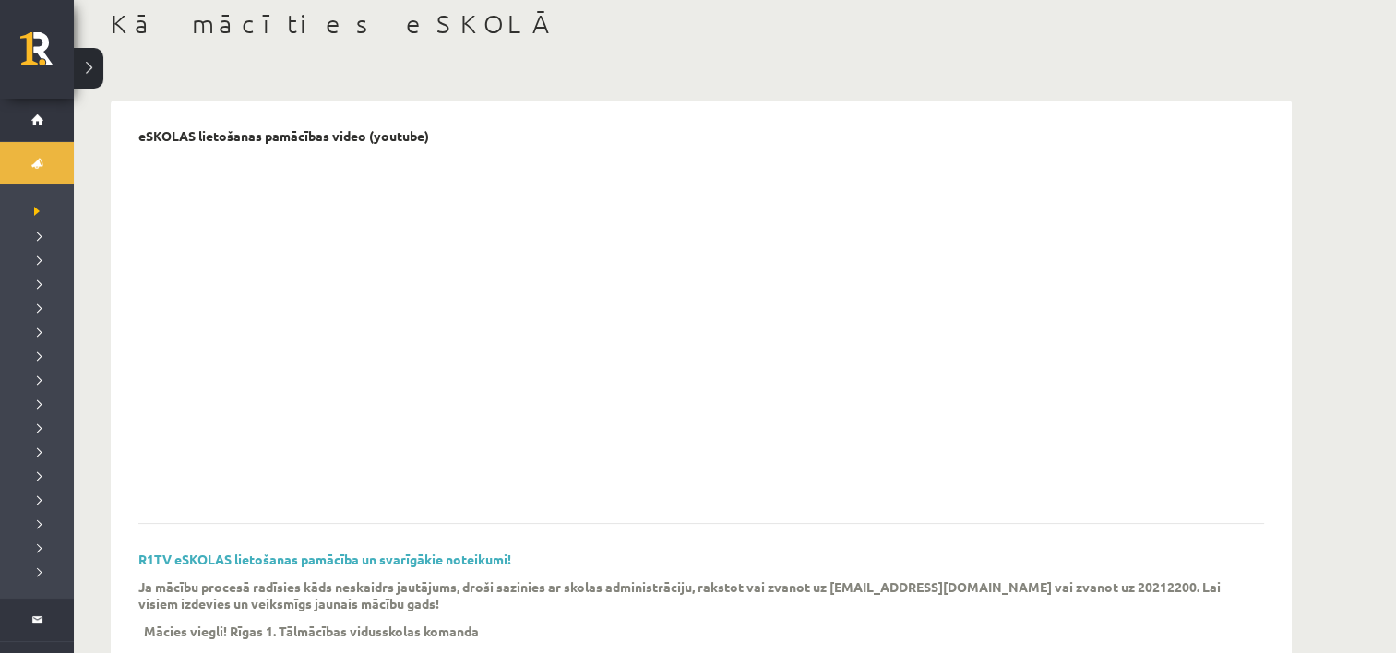
scroll to position [97, 0]
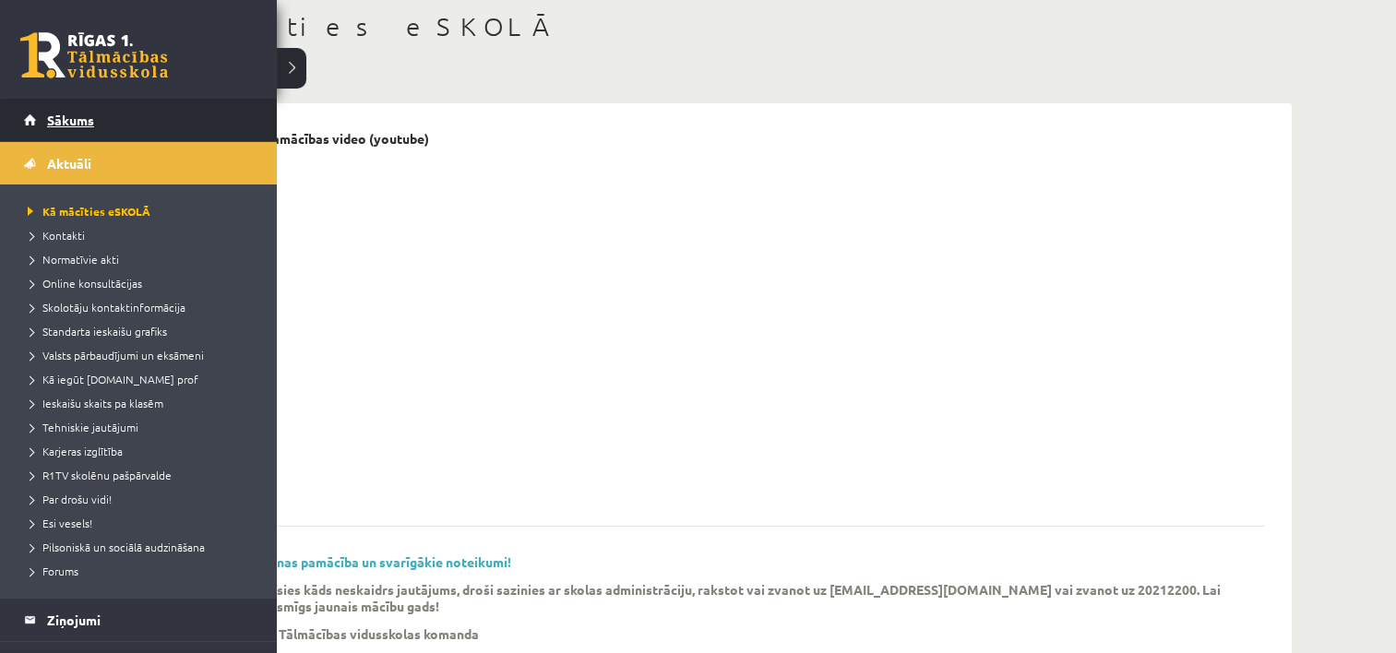
click at [65, 125] on span "Sākums" at bounding box center [70, 120] width 47 height 17
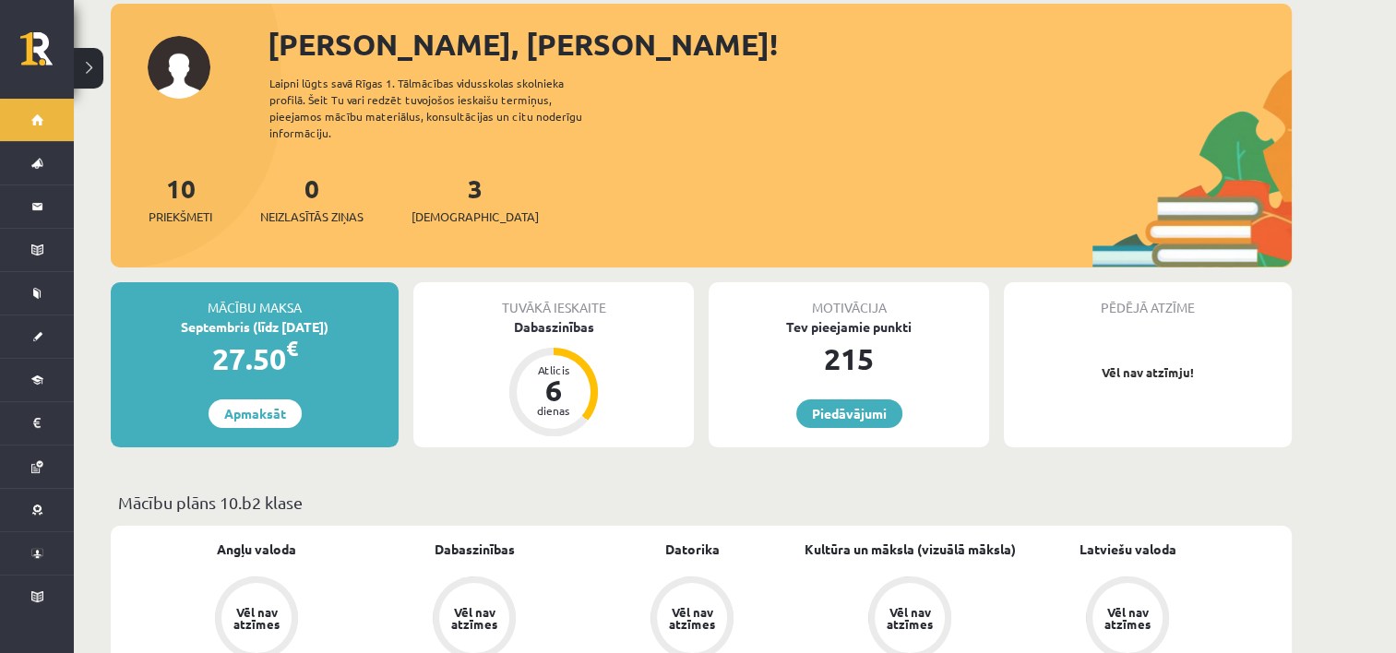
scroll to position [140, 0]
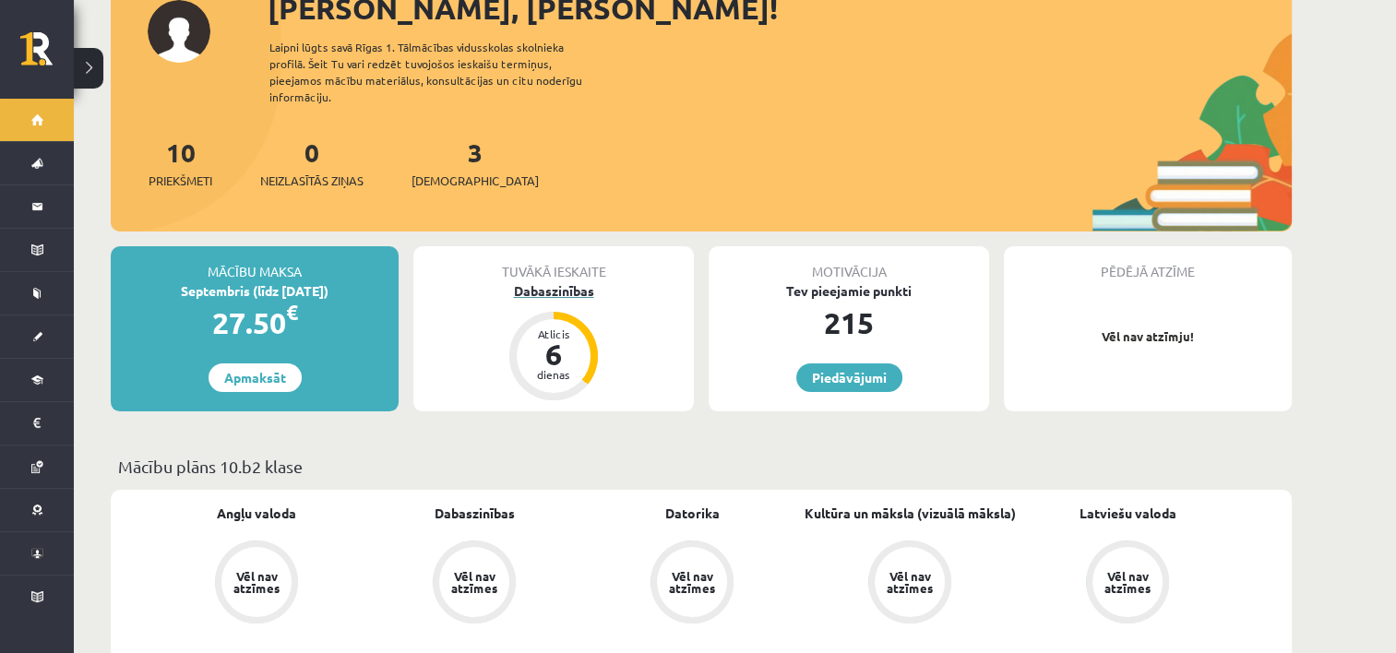
click at [549, 281] on div "Dabaszinības" at bounding box center [553, 290] width 280 height 19
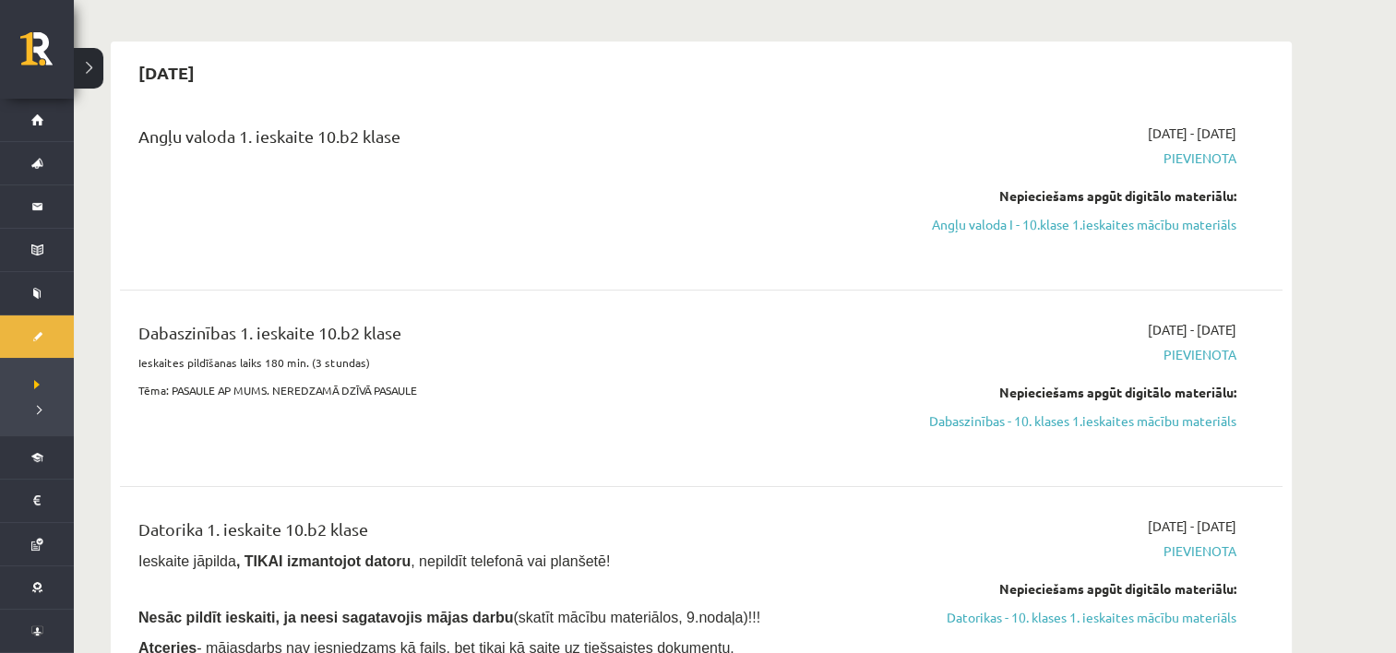
scroll to position [139, 0]
